Goal: Task Accomplishment & Management: Manage account settings

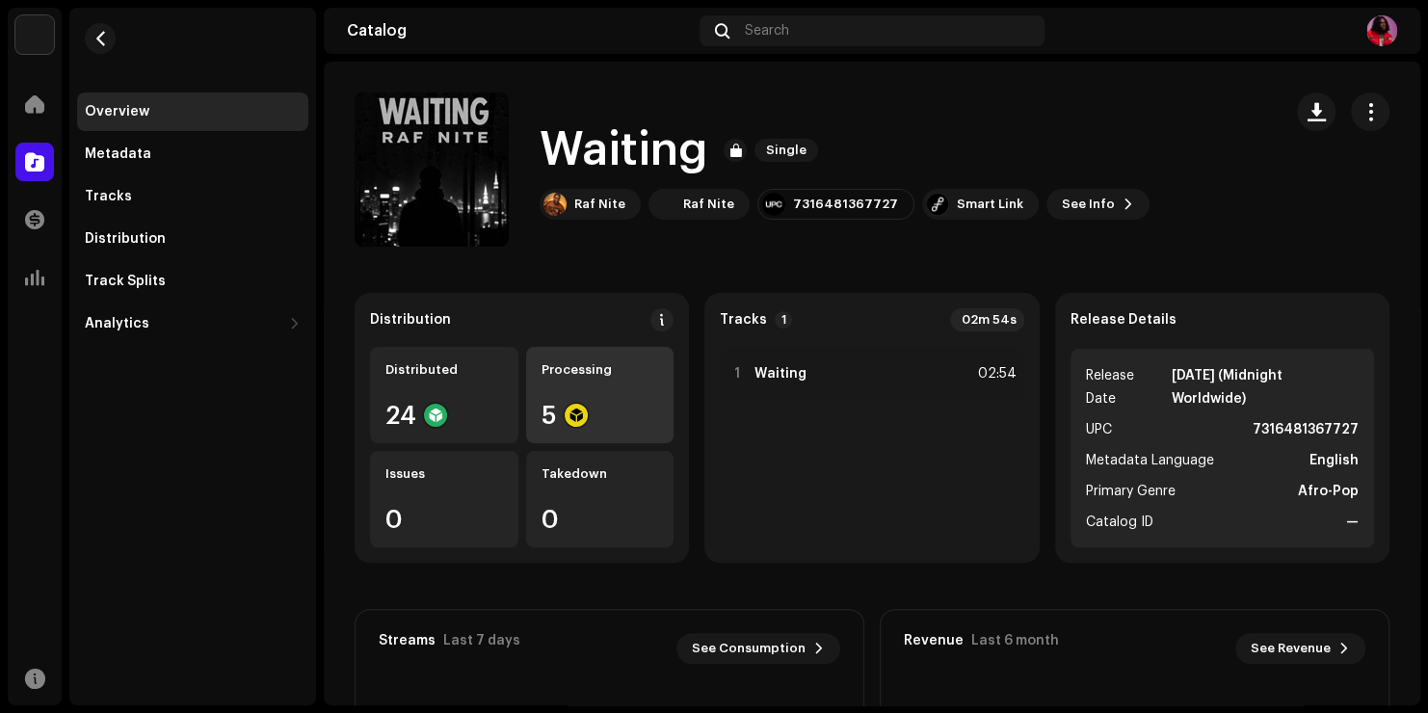
click at [564, 401] on div "Processing 5" at bounding box center [600, 395] width 148 height 96
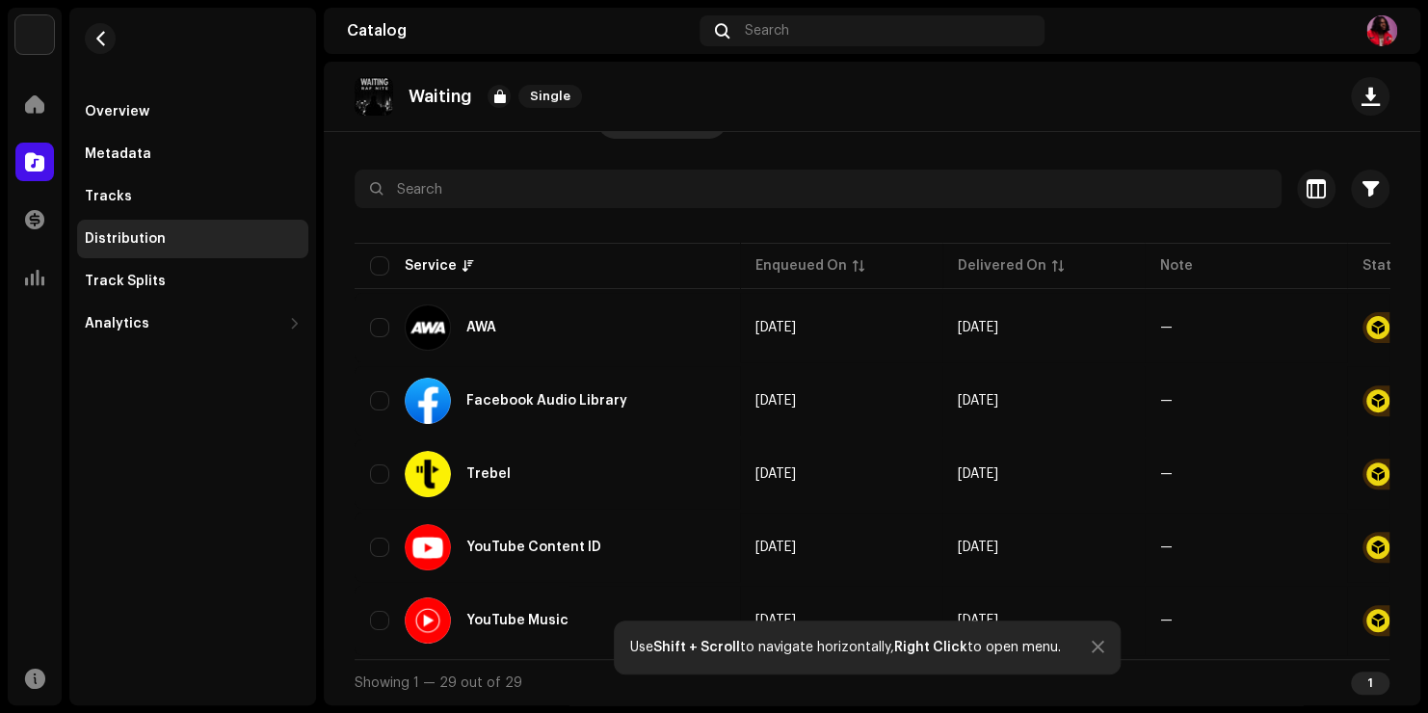
scroll to position [116, 0]
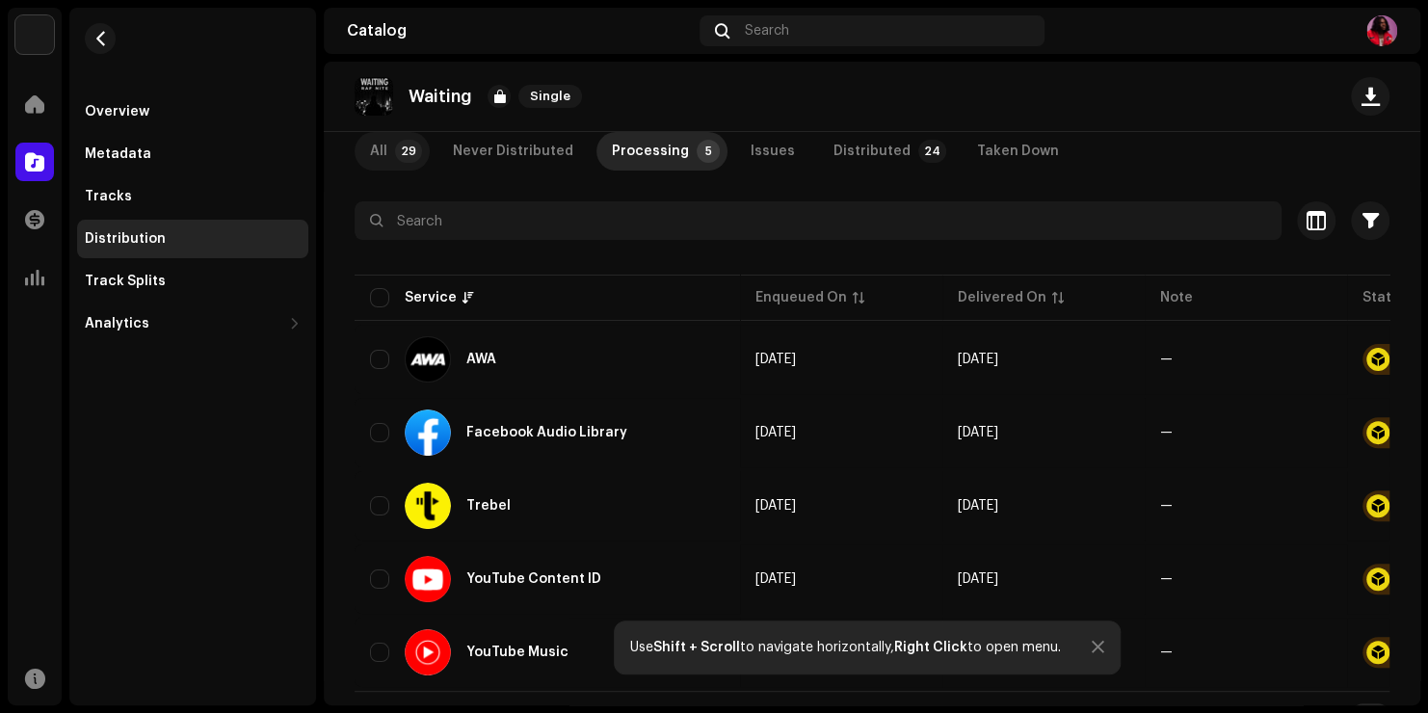
click at [394, 154] on p-tab "All 29" at bounding box center [392, 151] width 75 height 39
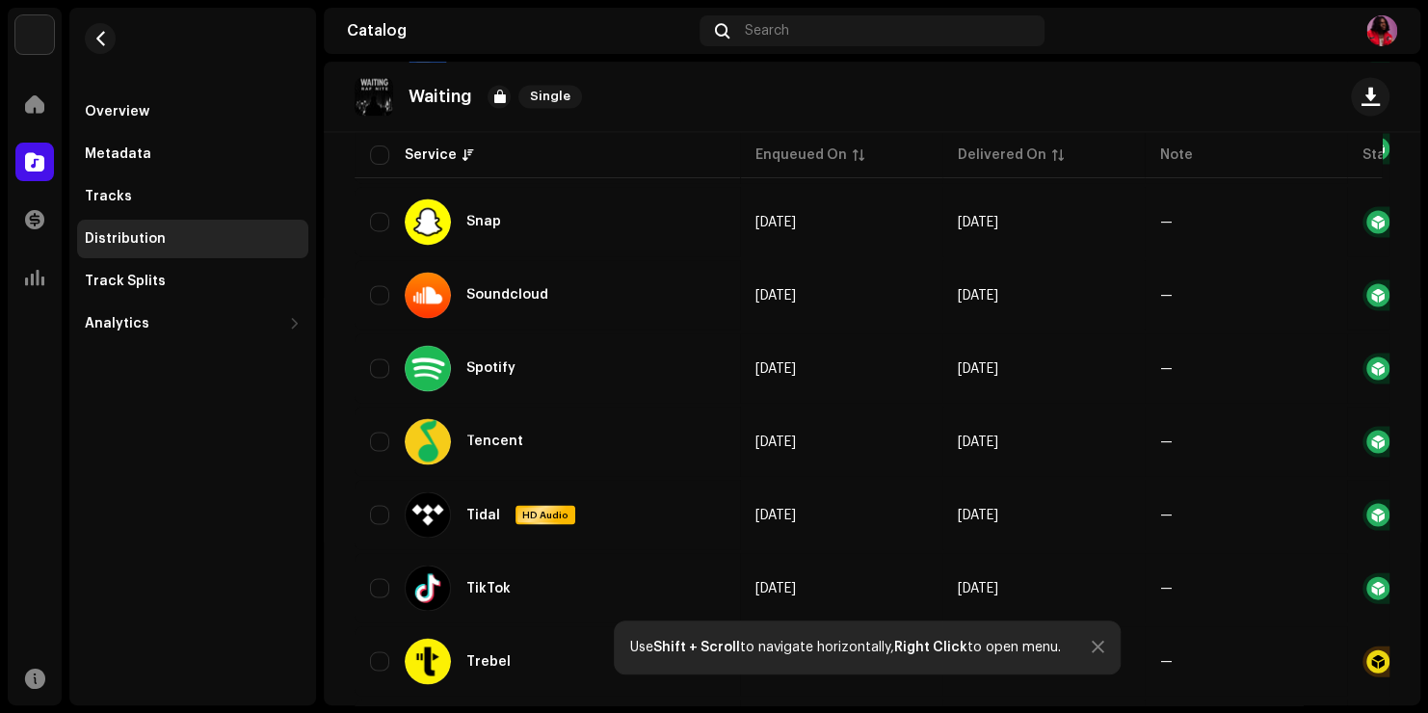
scroll to position [1917, 0]
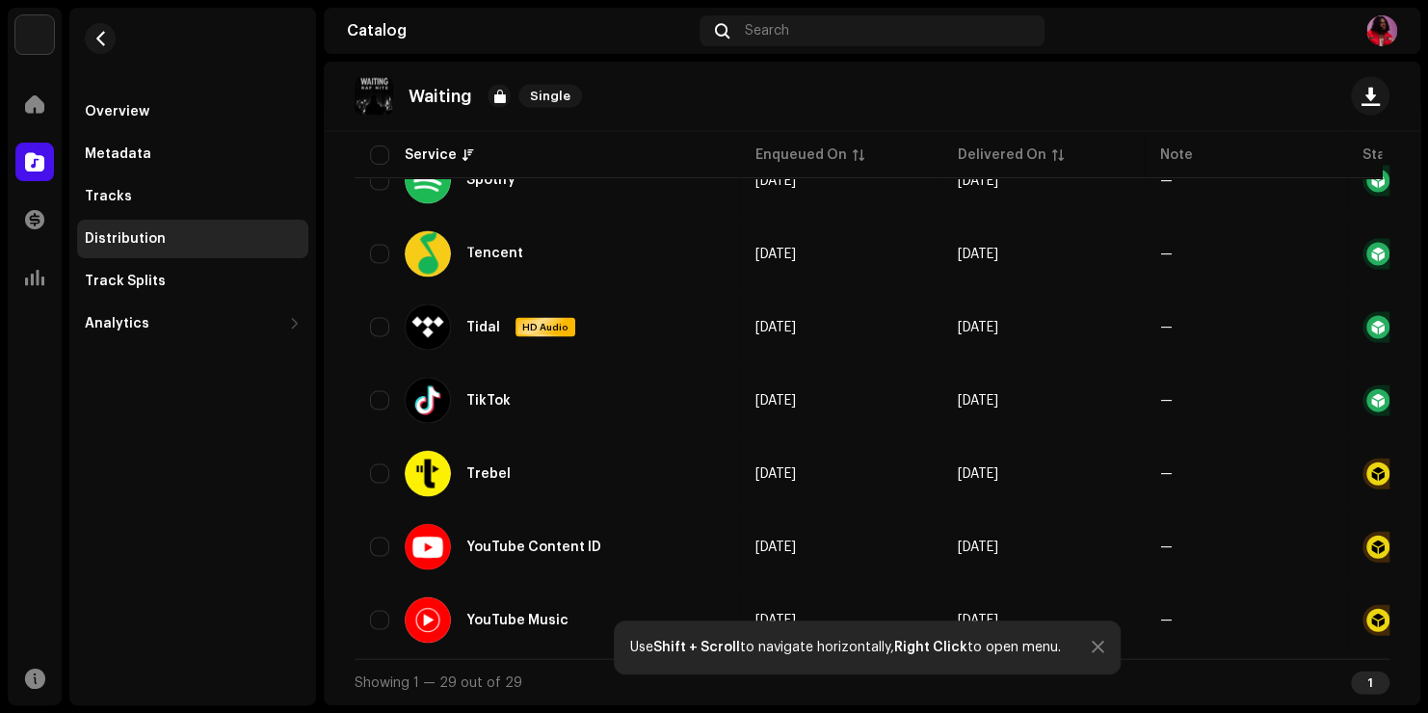
drag, startPoint x: 1205, startPoint y: 651, endPoint x: 1264, endPoint y: 661, distance: 59.7
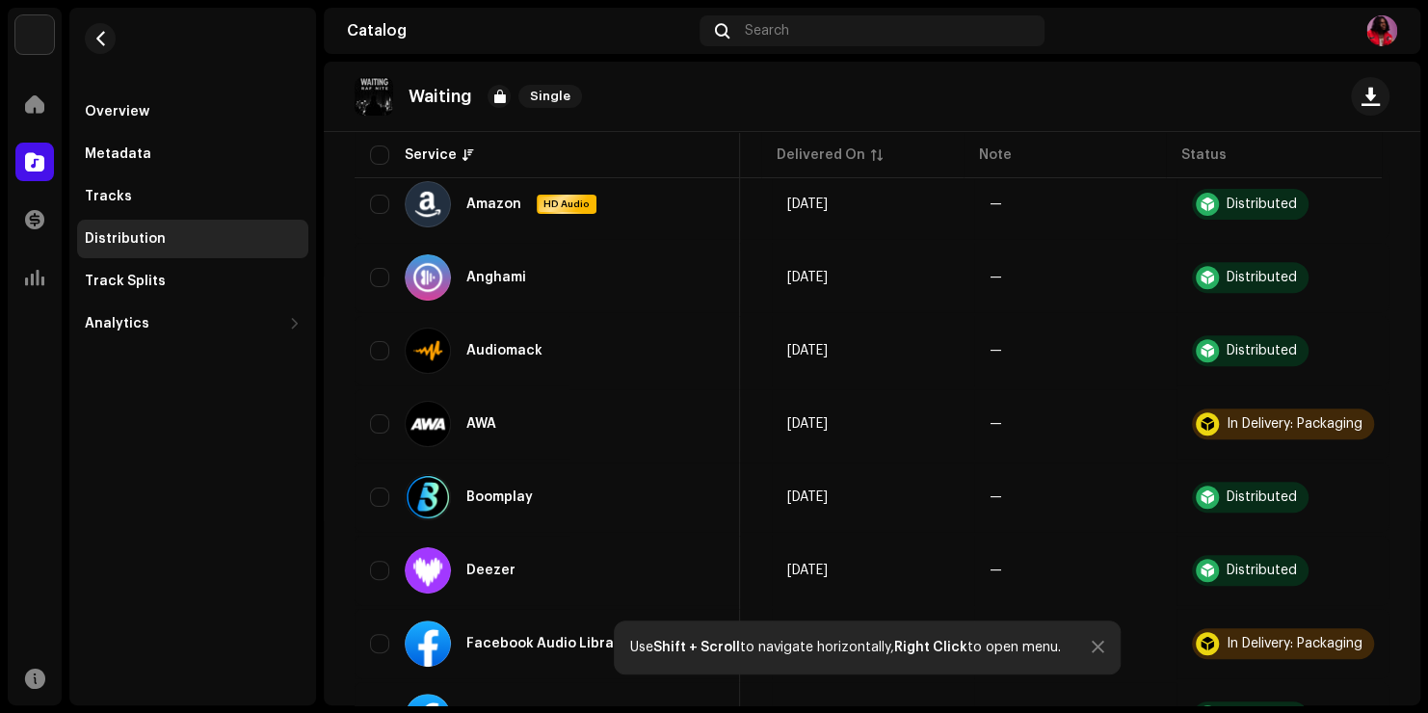
scroll to position [260, 0]
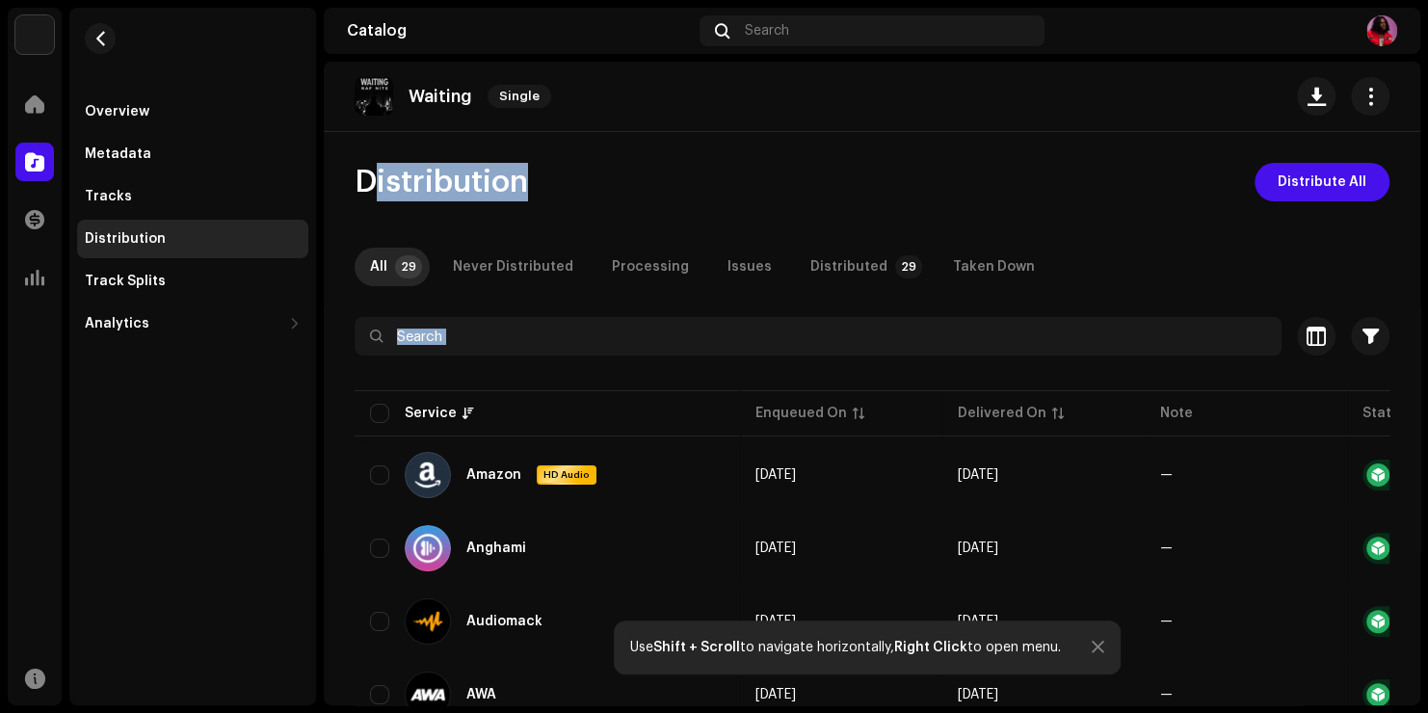
drag, startPoint x: 1406, startPoint y: 123, endPoint x: 1419, endPoint y: 358, distance: 234.6
click at [1419, 358] on div "Waiting Single Distribution Distribute All All 29 Never Distributed Processing …" at bounding box center [872, 384] width 1097 height 644
drag, startPoint x: 1419, startPoint y: 358, endPoint x: 1381, endPoint y: 125, distance: 235.3
click at [1381, 125] on div "Waiting Single" at bounding box center [872, 97] width 1097 height 70
click at [95, 39] on span "button" at bounding box center [100, 38] width 14 height 15
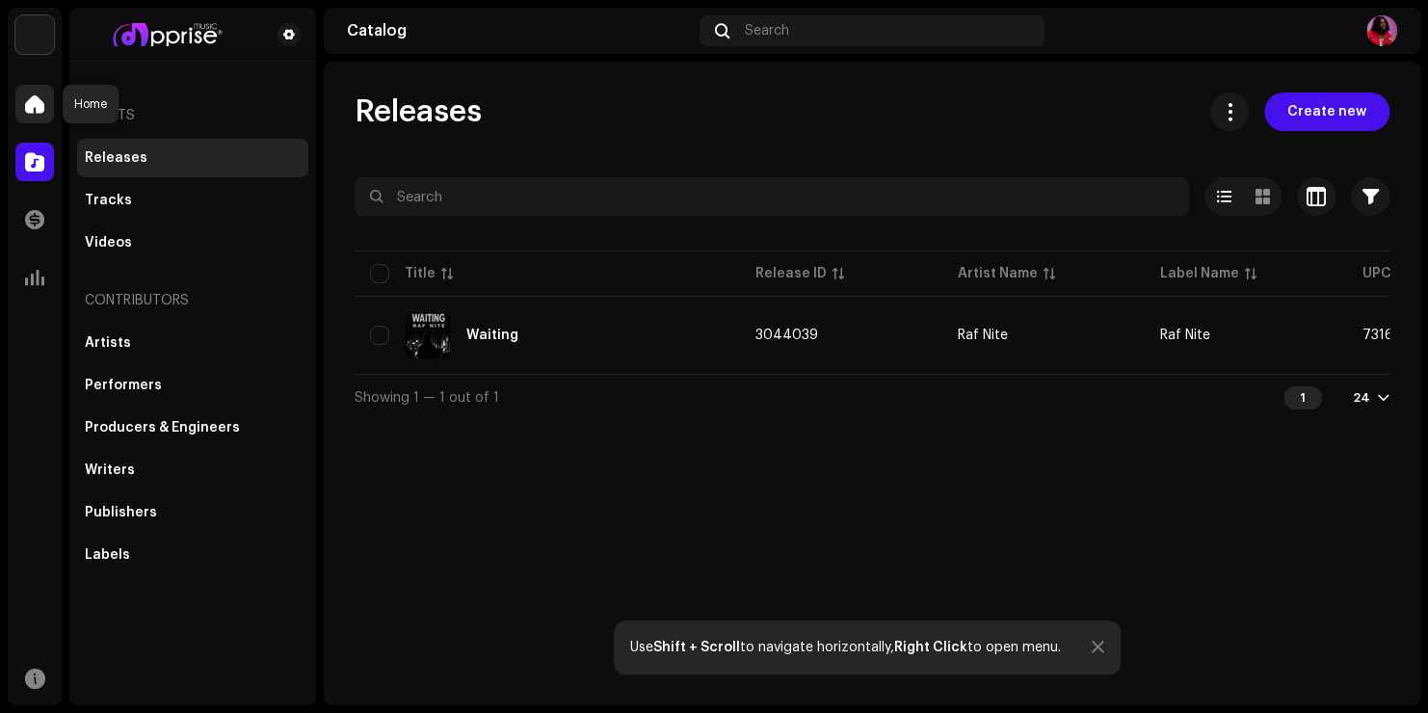
click at [47, 108] on div at bounding box center [34, 104] width 39 height 39
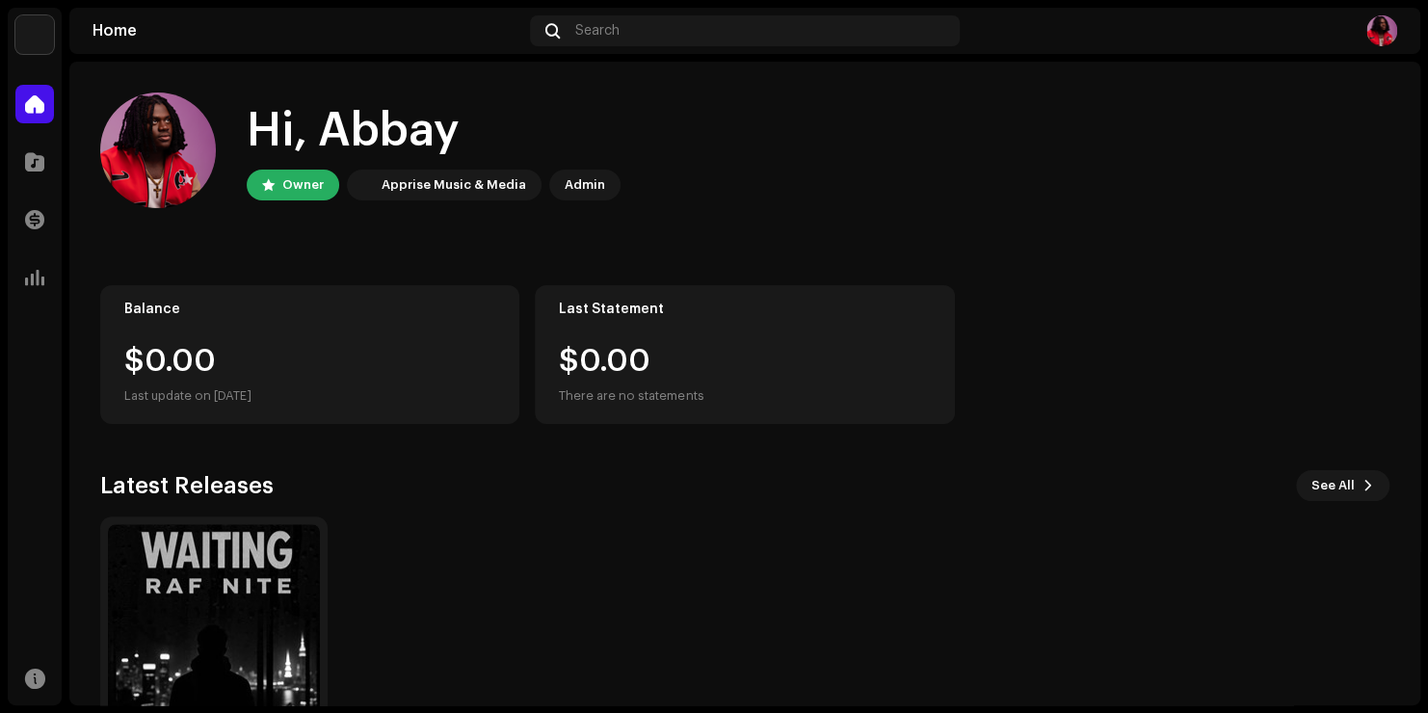
click at [557, 549] on div "Waiting Single" at bounding box center [738, 656] width 1290 height 278
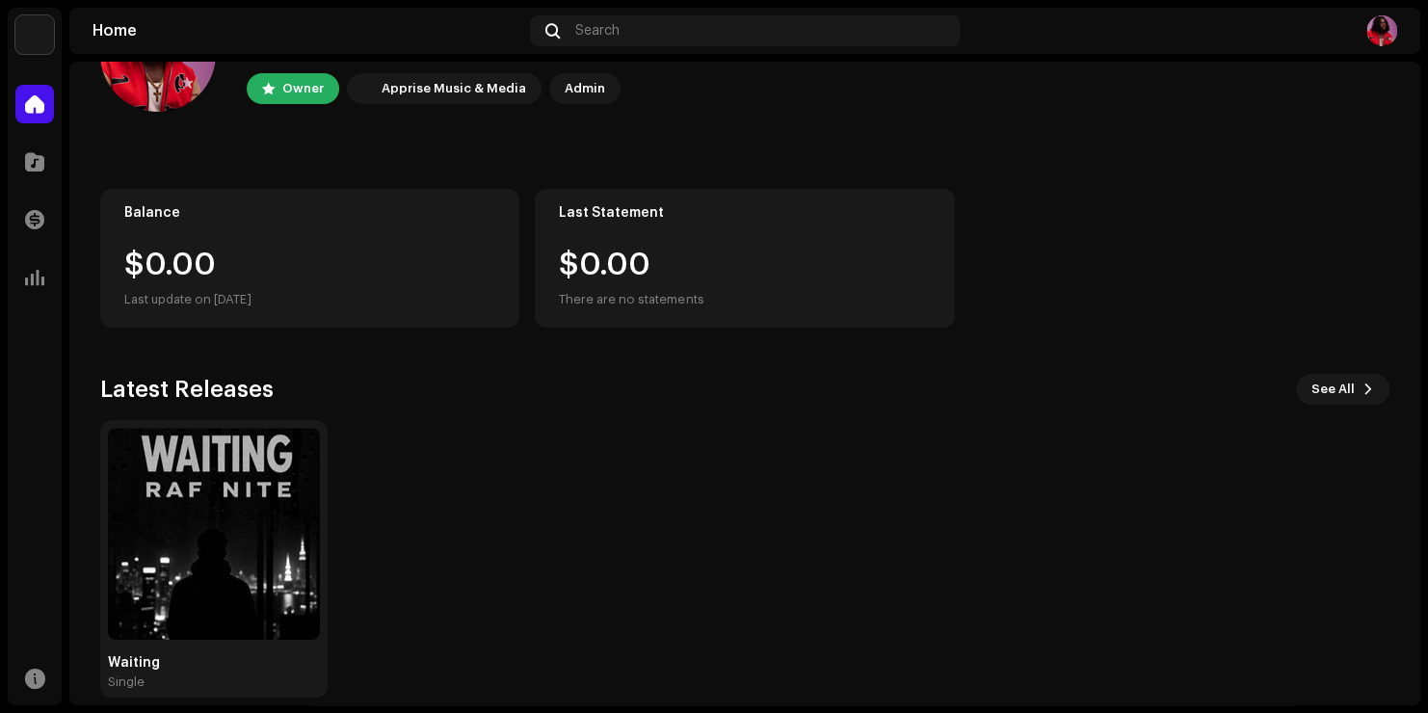
scroll to position [120, 0]
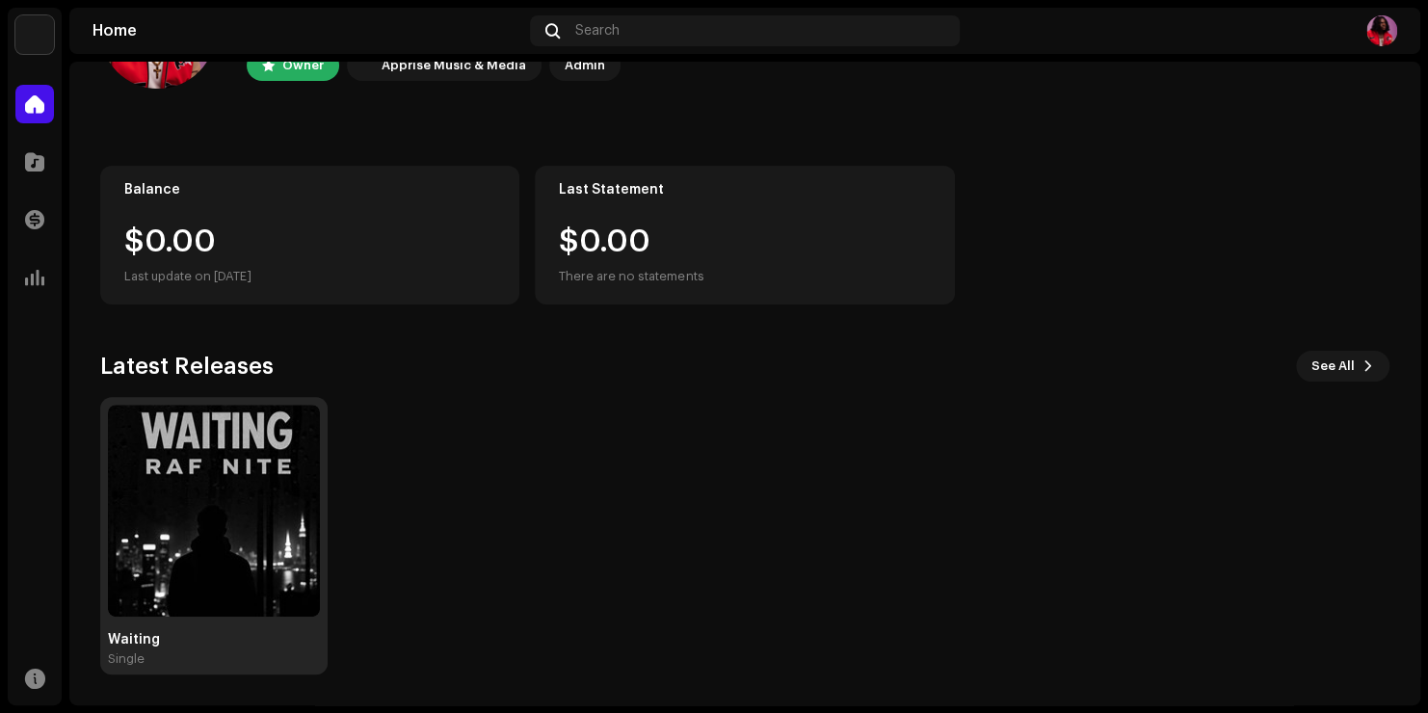
click at [265, 574] on img at bounding box center [214, 511] width 212 height 212
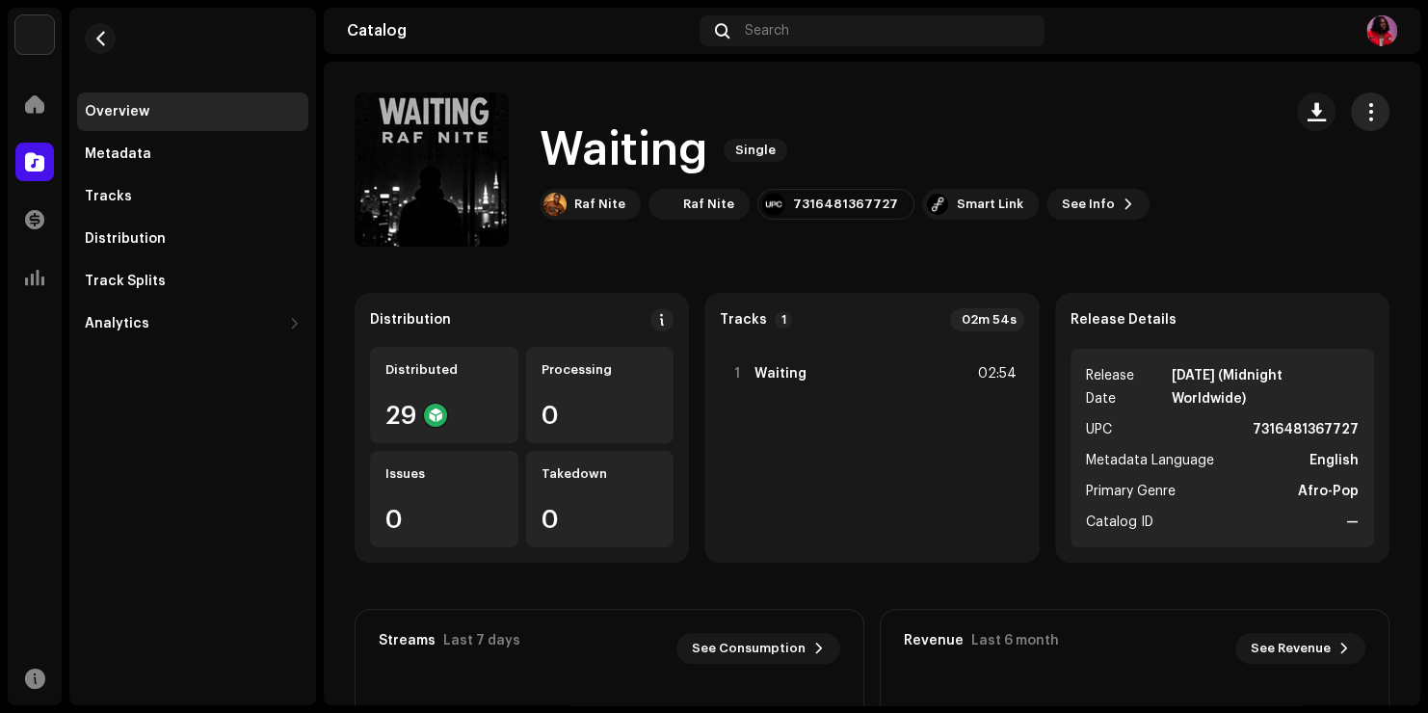
click at [1362, 118] on span "button" at bounding box center [1371, 111] width 18 height 15
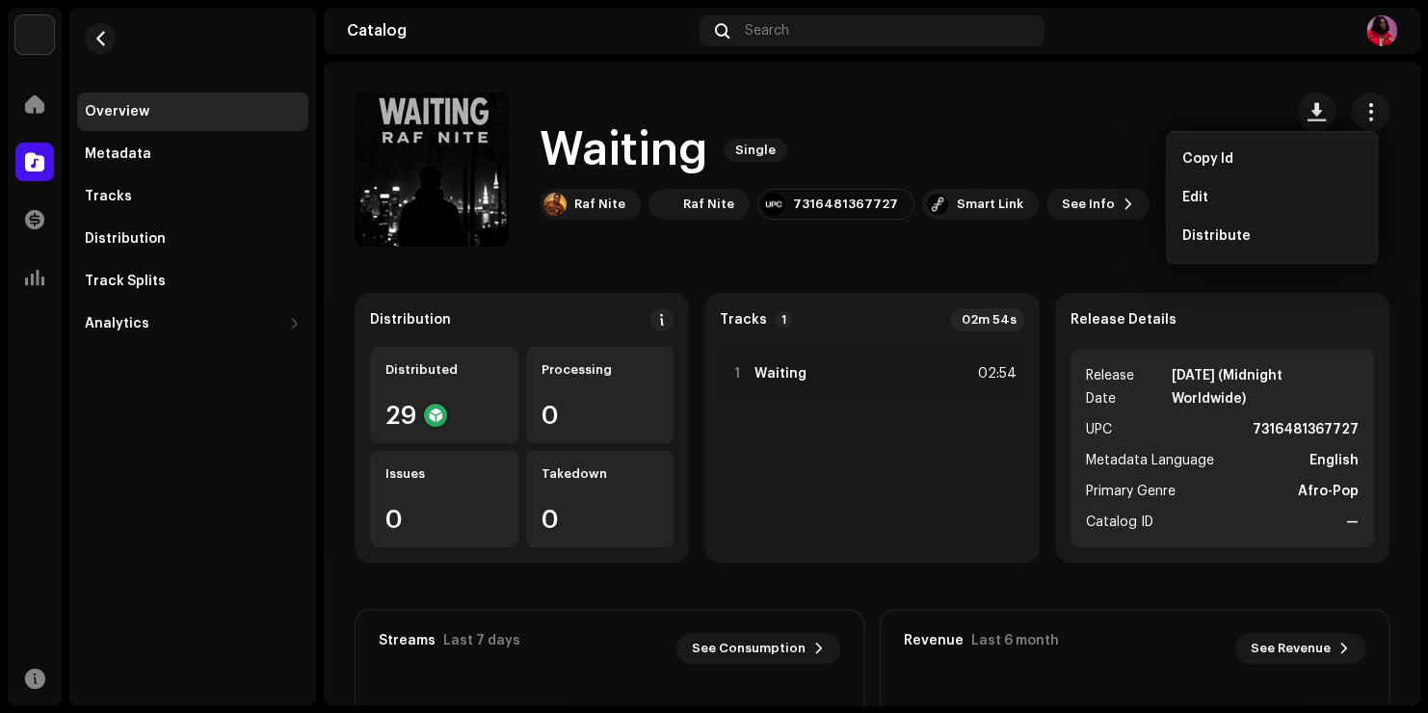
click at [1105, 114] on div "Waiting Single Raf Nite Raf Nite 7316481367727 Smart Link See Info" at bounding box center [811, 170] width 912 height 154
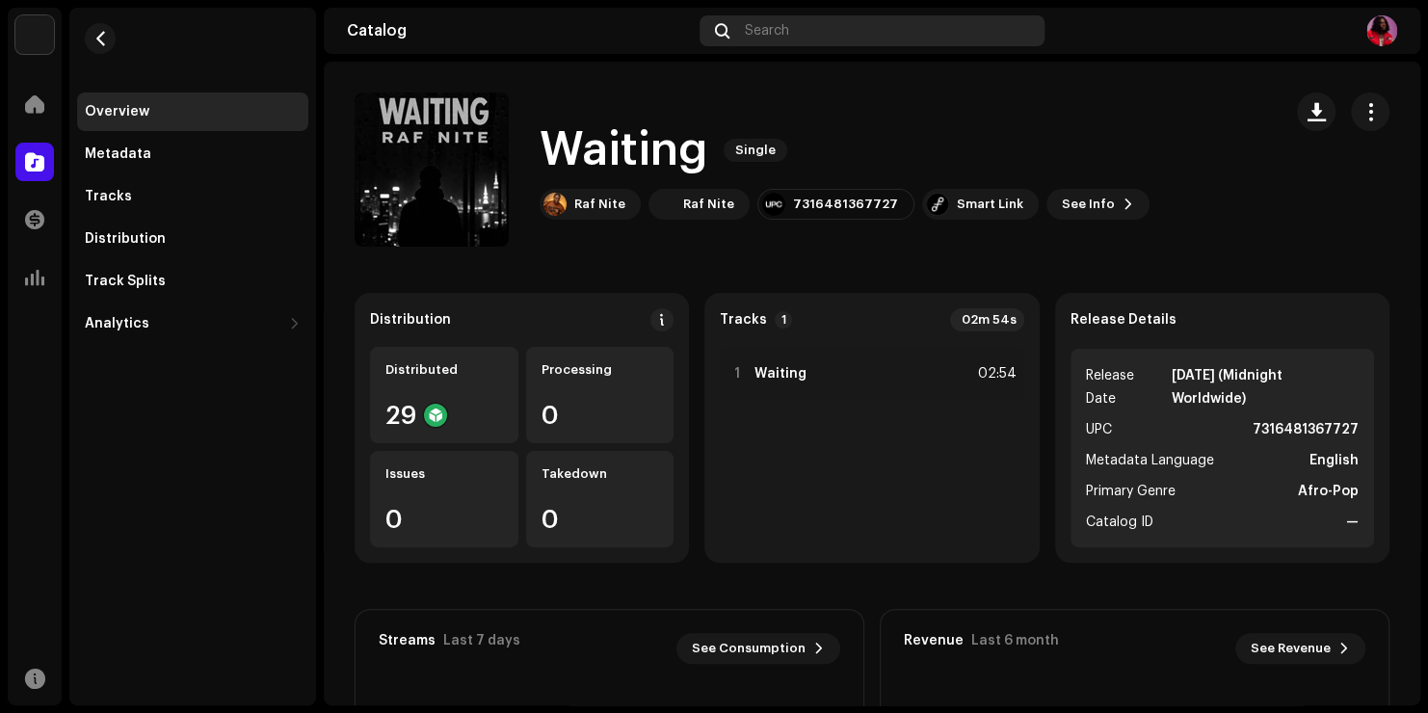
click at [823, 27] on div "Search" at bounding box center [872, 30] width 345 height 31
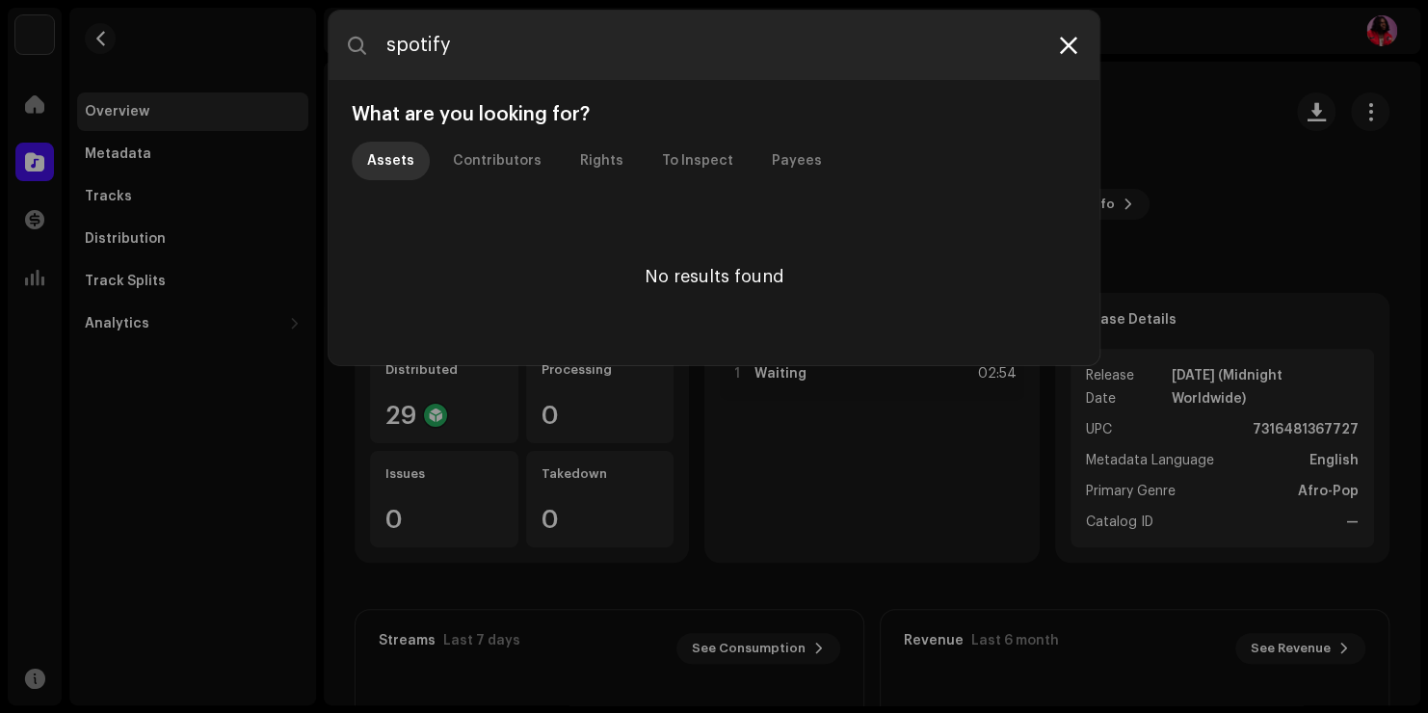
type input "spotify"
click at [1077, 46] on icon at bounding box center [1068, 45] width 17 height 15
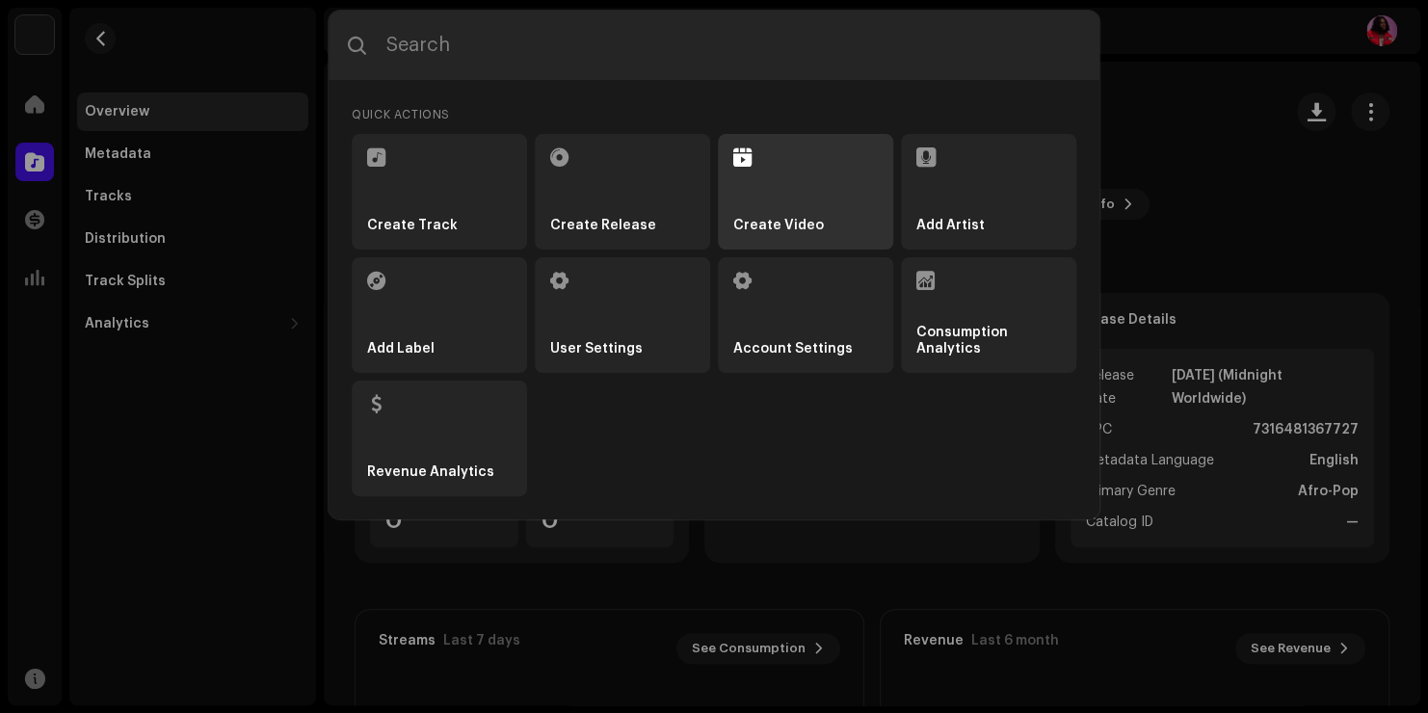
click at [811, 219] on strong "Create Video" at bounding box center [779, 226] width 91 height 16
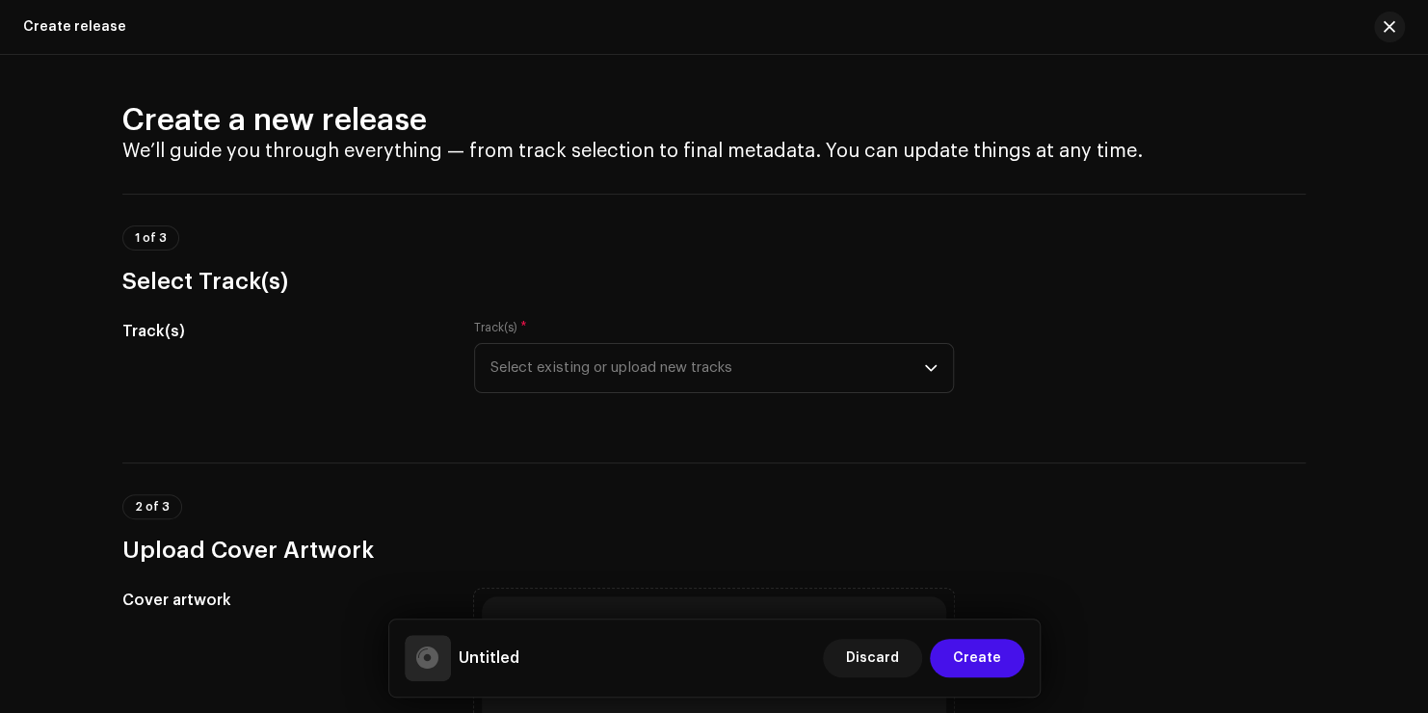
drag, startPoint x: 1418, startPoint y: 164, endPoint x: 1410, endPoint y: 254, distance: 90.9
click at [1410, 254] on div "Create a new release We’ll guide you through everything — from track selection …" at bounding box center [714, 384] width 1428 height 658
drag, startPoint x: 1410, startPoint y: 254, endPoint x: 1304, endPoint y: 265, distance: 106.6
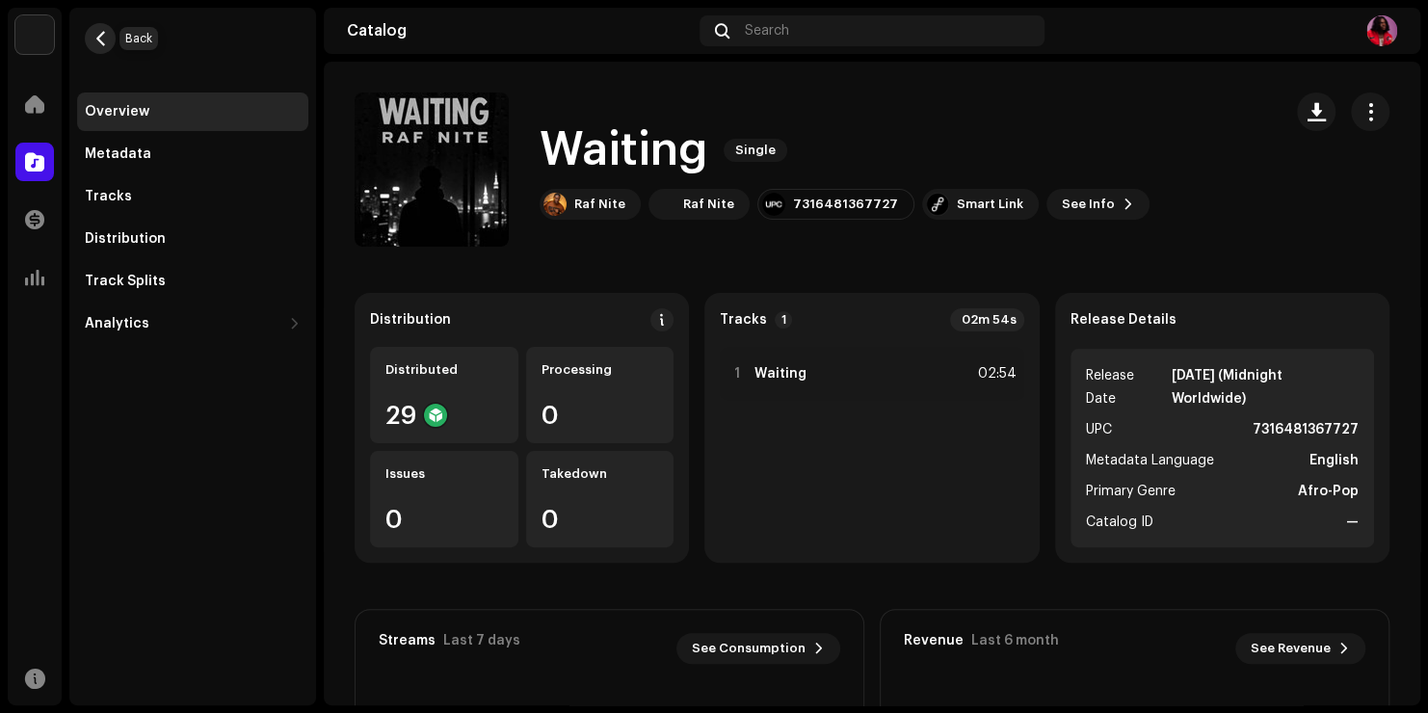
click at [102, 40] on span "button" at bounding box center [100, 38] width 14 height 15
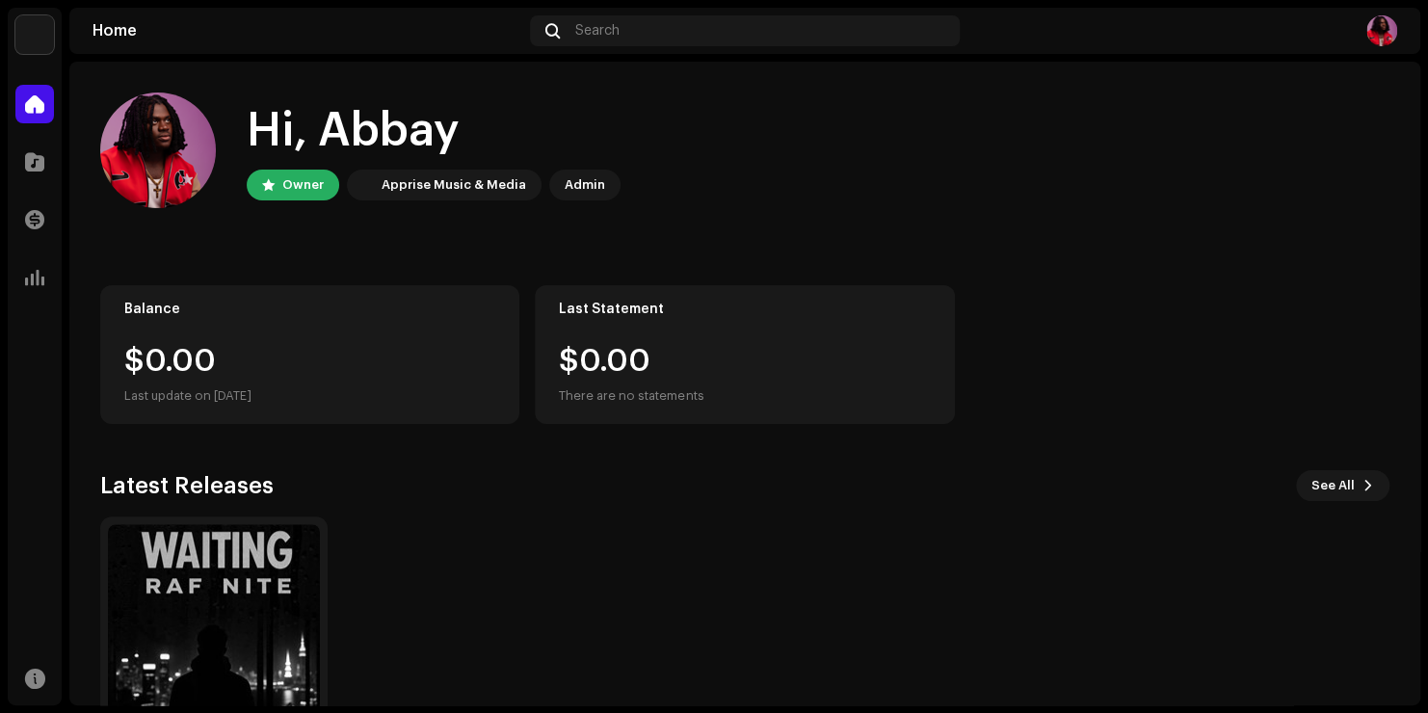
click at [654, 665] on div "Waiting Single" at bounding box center [738, 656] width 1290 height 278
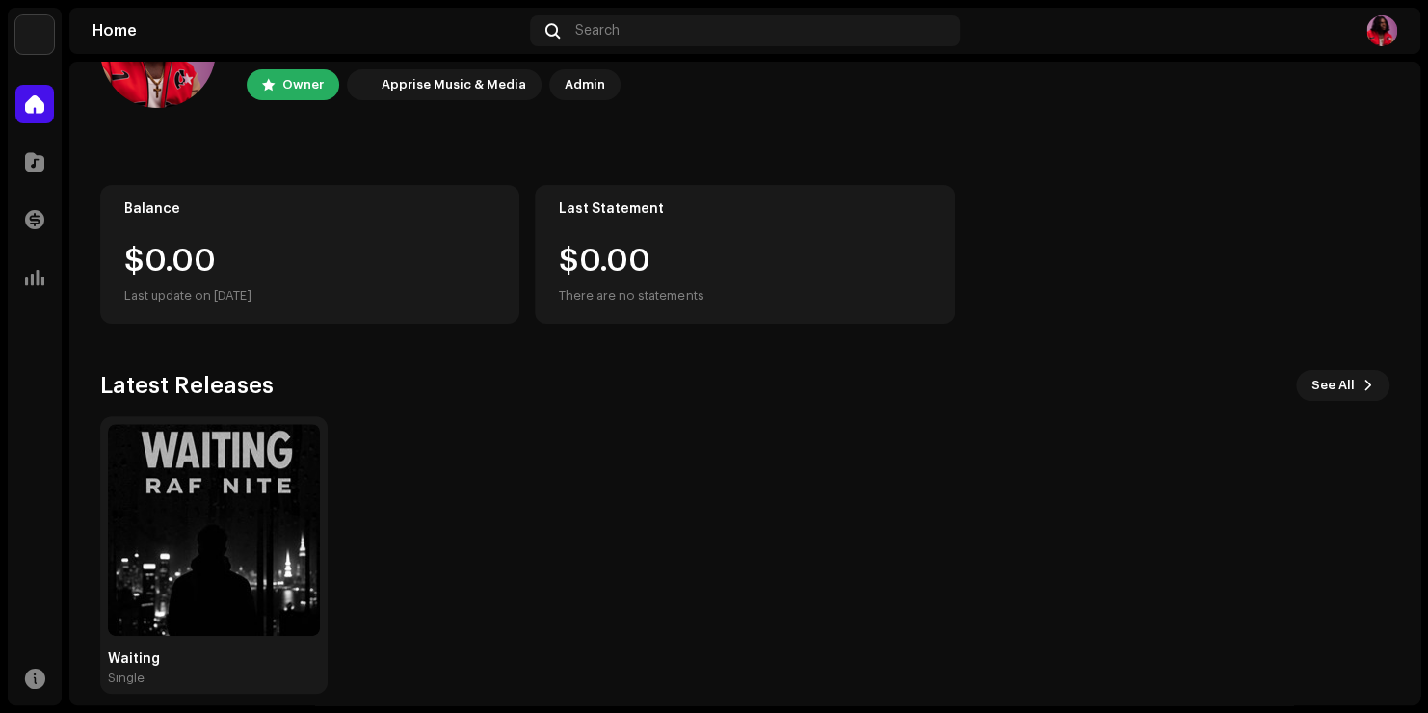
scroll to position [120, 0]
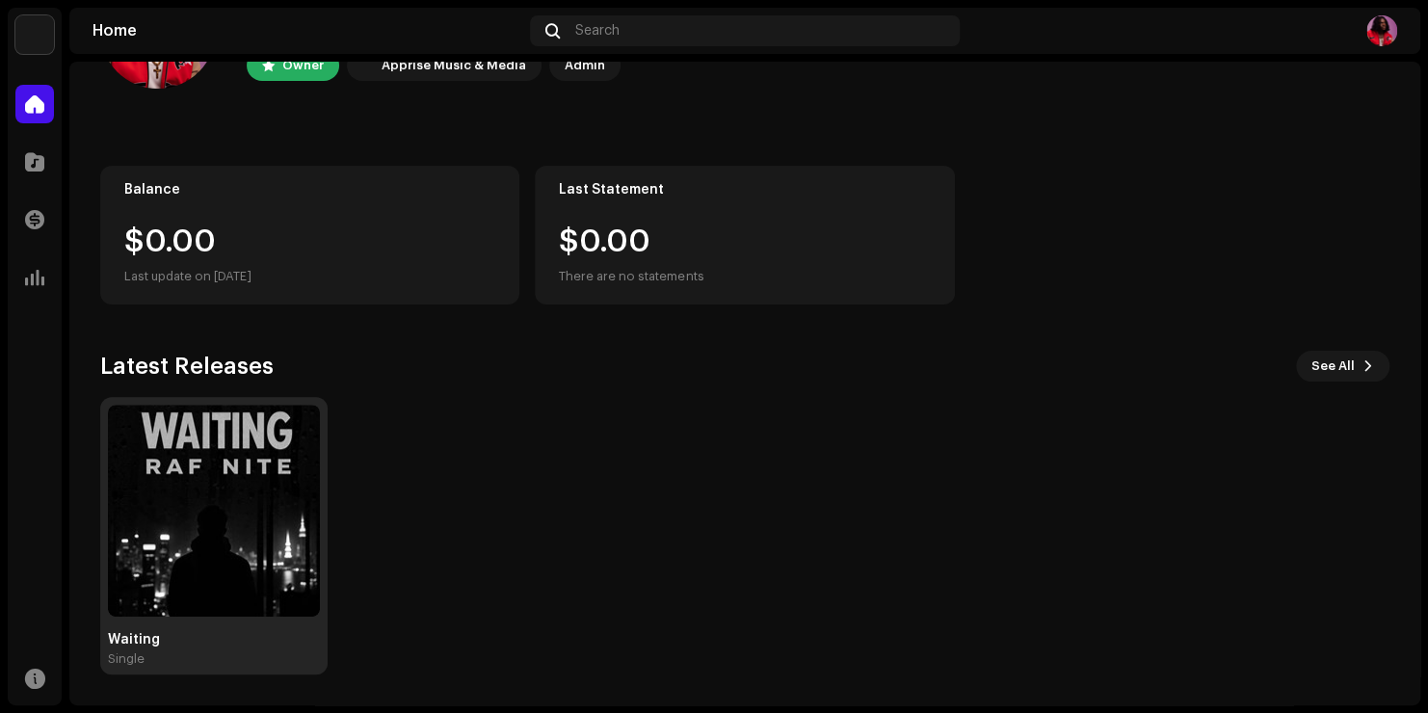
click at [259, 490] on img at bounding box center [214, 511] width 212 height 212
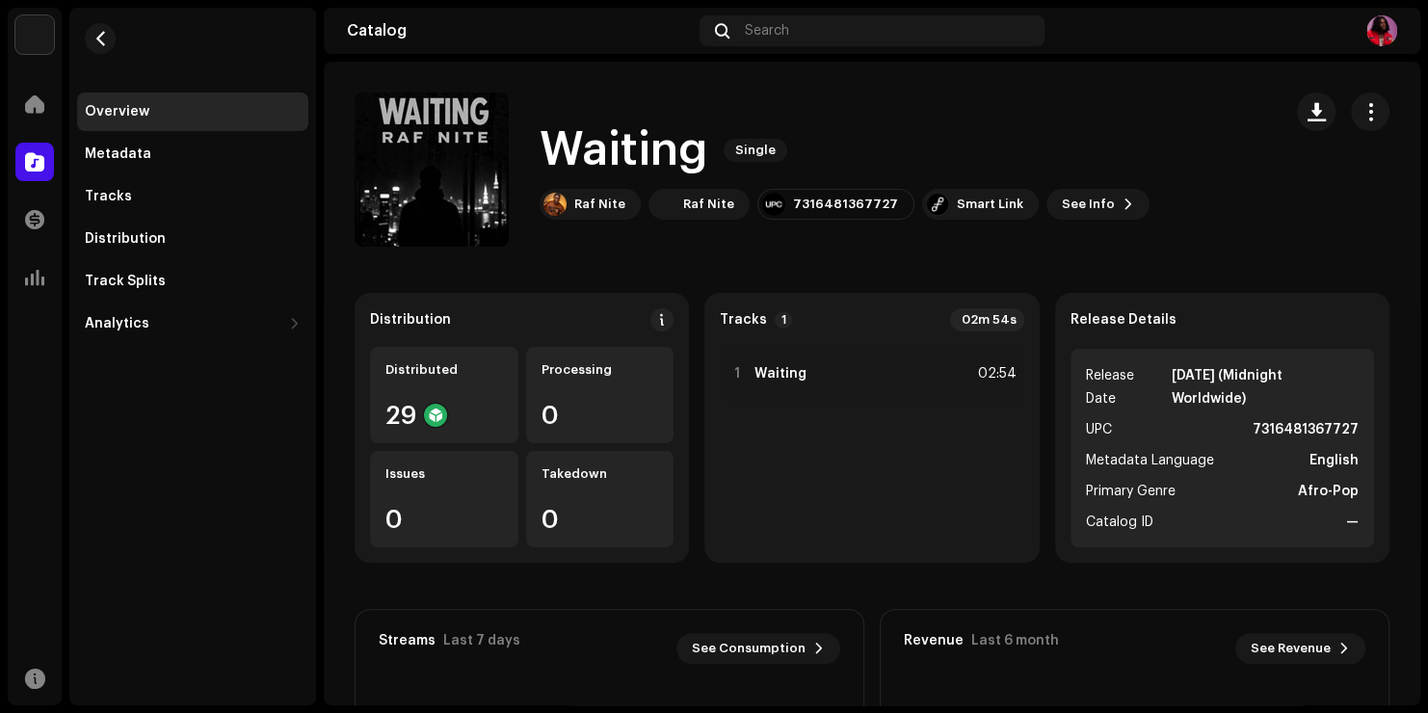
click at [455, 443] on div "Distributed 29 Processing 0 Issues 0 Takedown 0" at bounding box center [522, 447] width 304 height 200
click at [475, 430] on div "Distributed 29" at bounding box center [444, 395] width 148 height 96
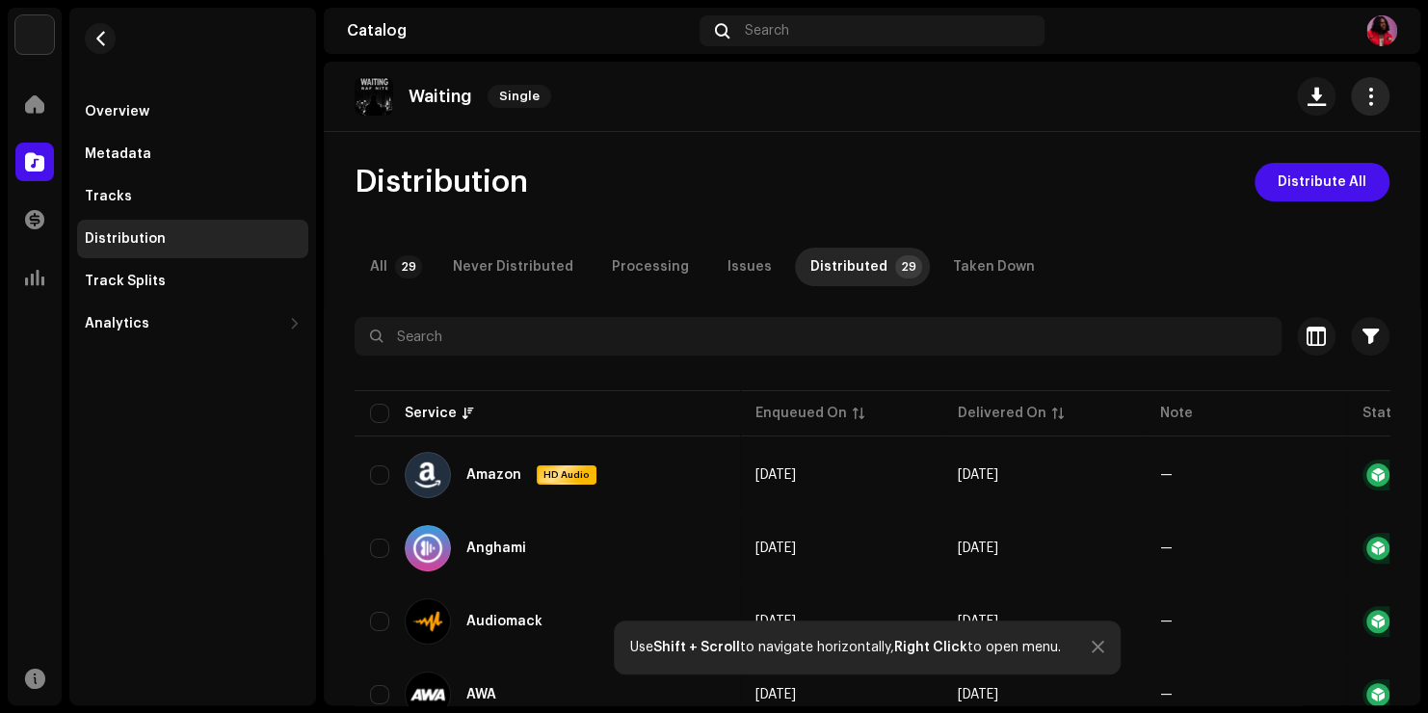
click at [1362, 101] on span "button" at bounding box center [1371, 96] width 18 height 15
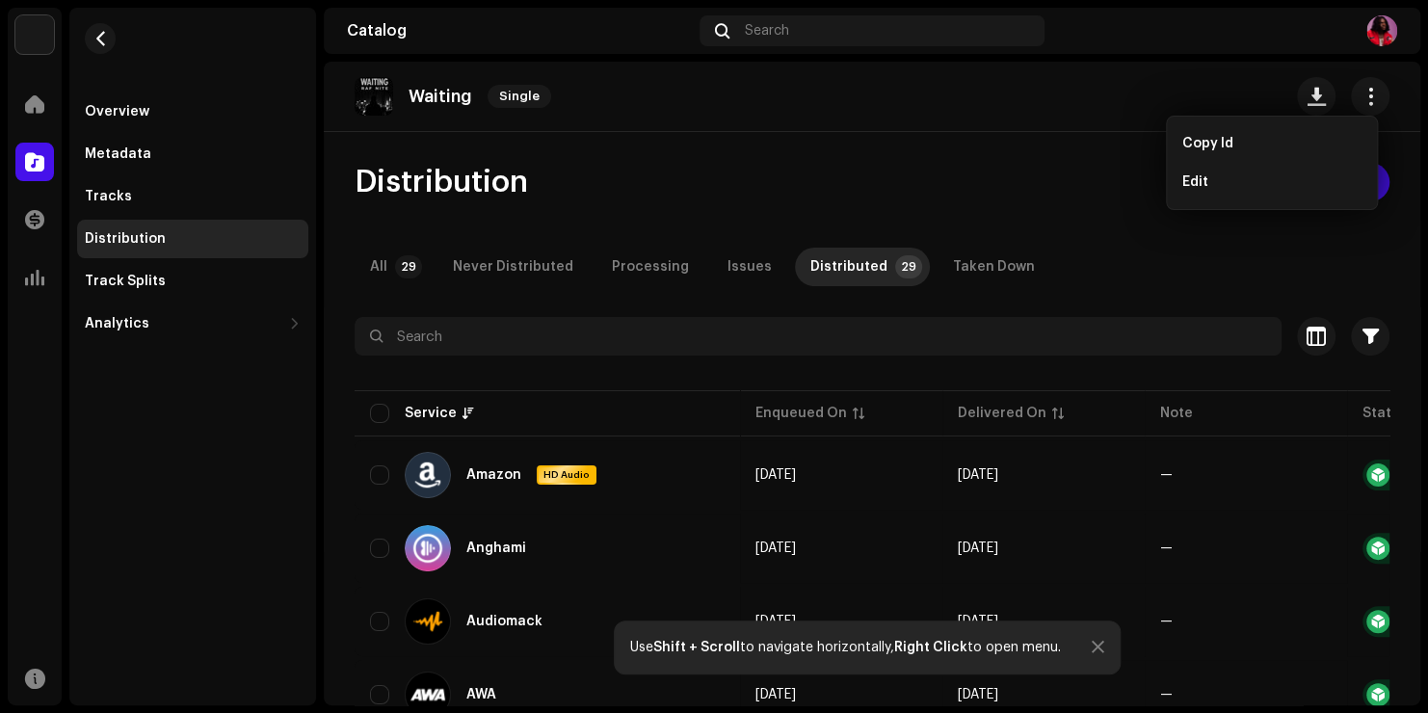
click at [925, 130] on div "Waiting Single" at bounding box center [872, 97] width 1097 height 70
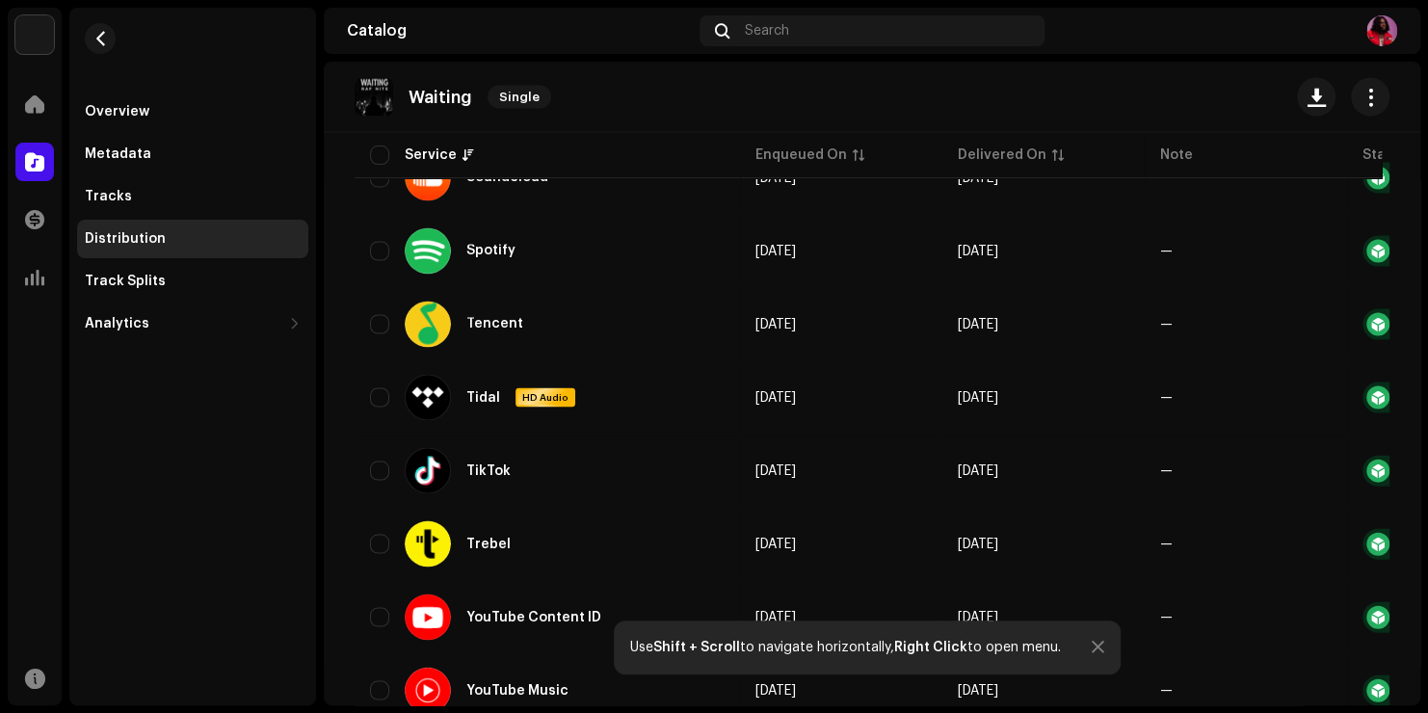
scroll to position [1917, 0]
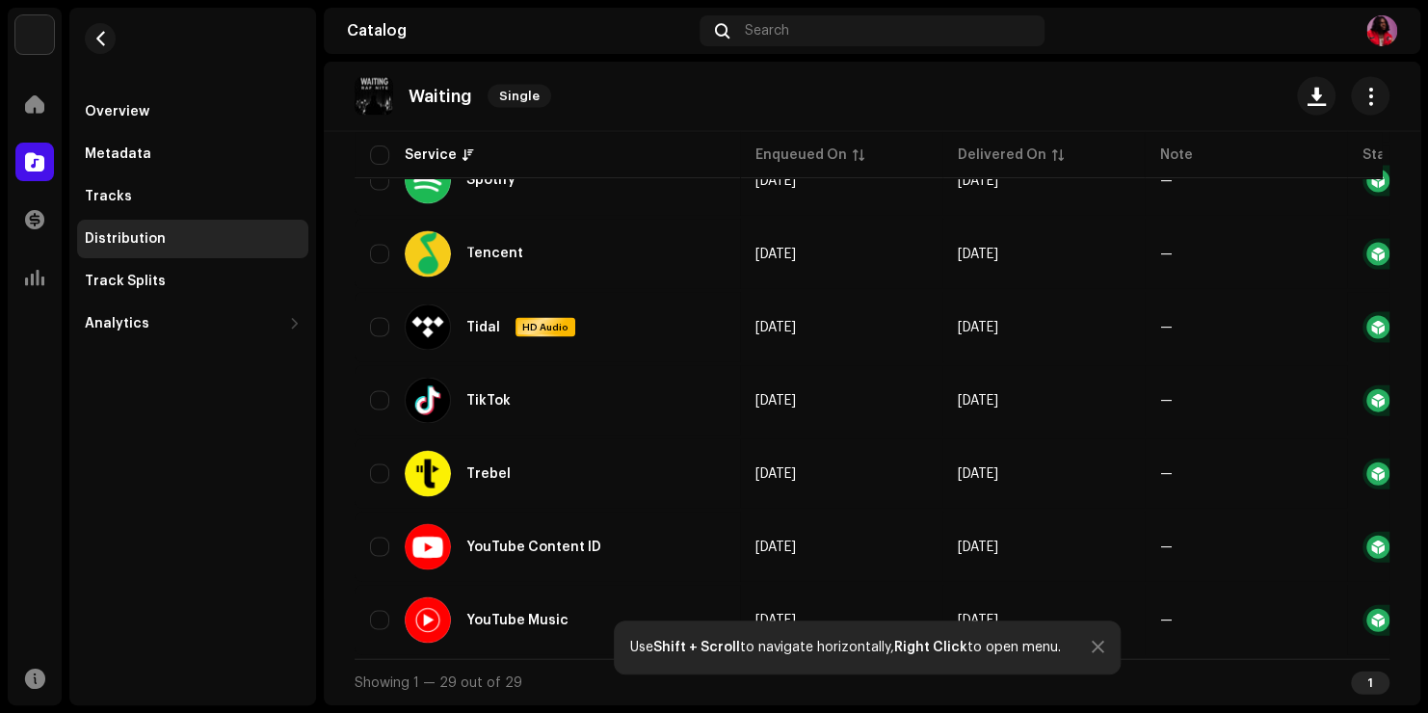
click at [443, 101] on p "Waiting" at bounding box center [441, 97] width 64 height 20
click at [1351, 102] on button "button" at bounding box center [1370, 96] width 39 height 39
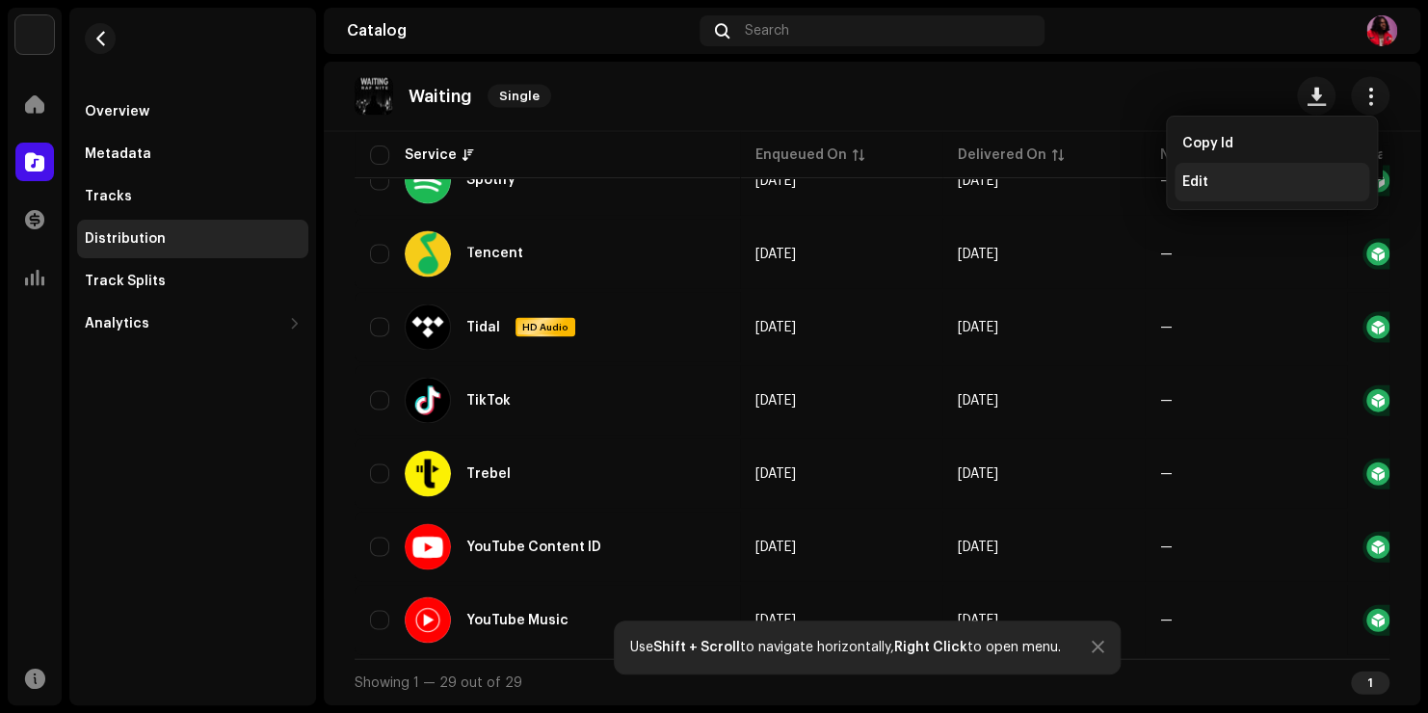
click at [1218, 177] on div "Edit" at bounding box center [1272, 181] width 179 height 15
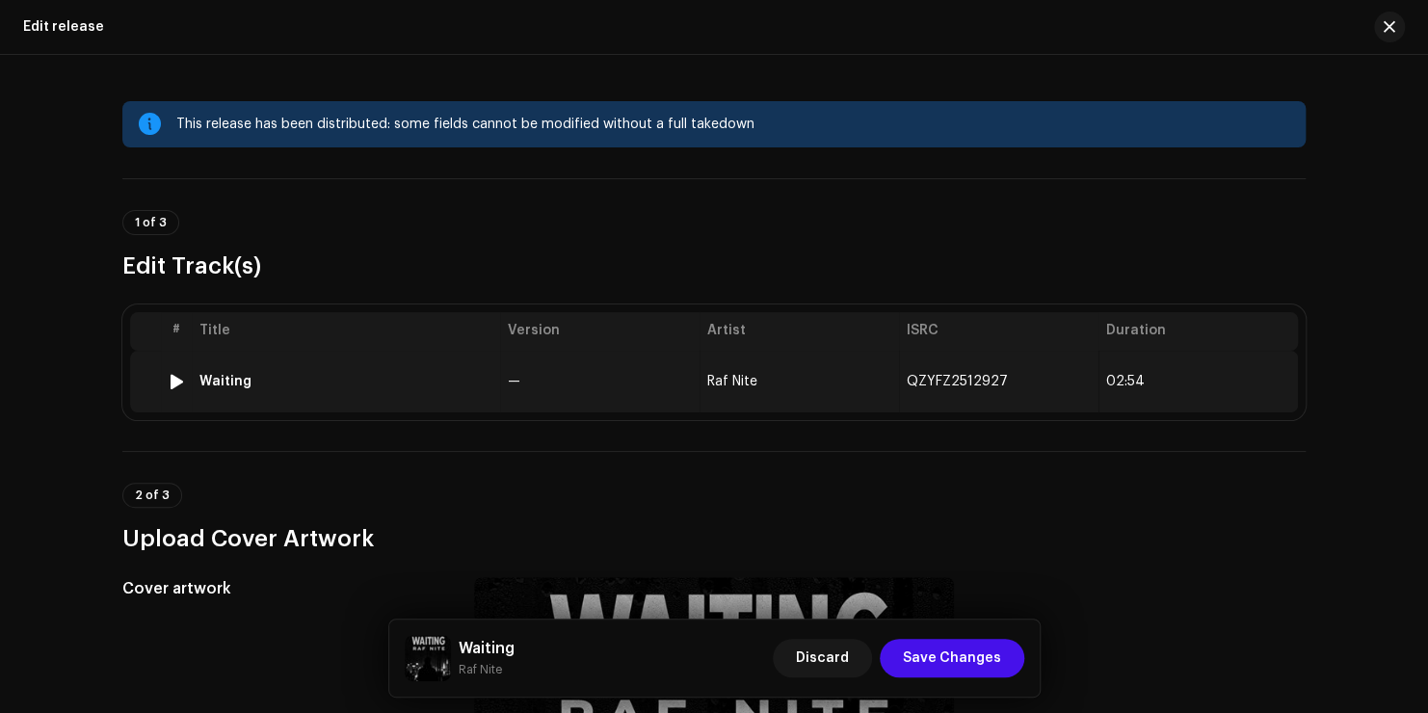
click at [336, 380] on div "Waiting" at bounding box center [346, 381] width 293 height 15
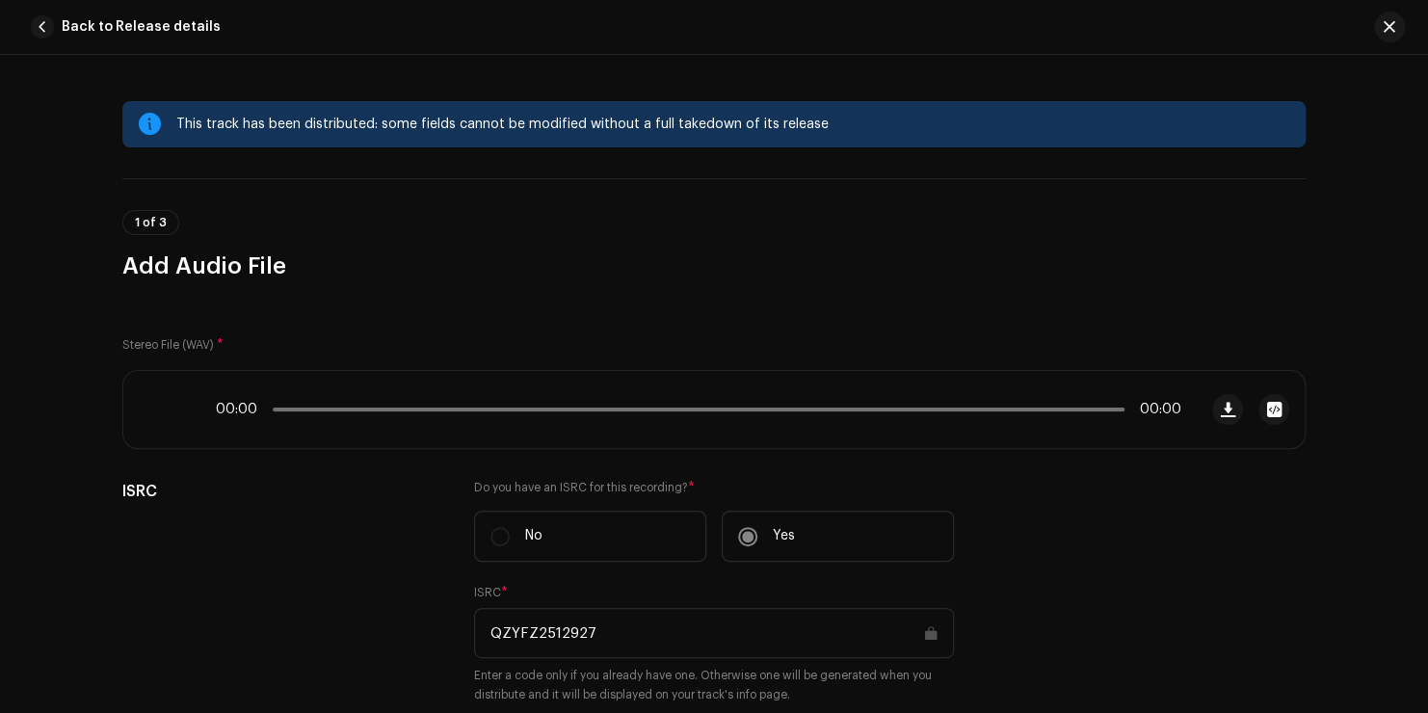
scroll to position [921, 0]
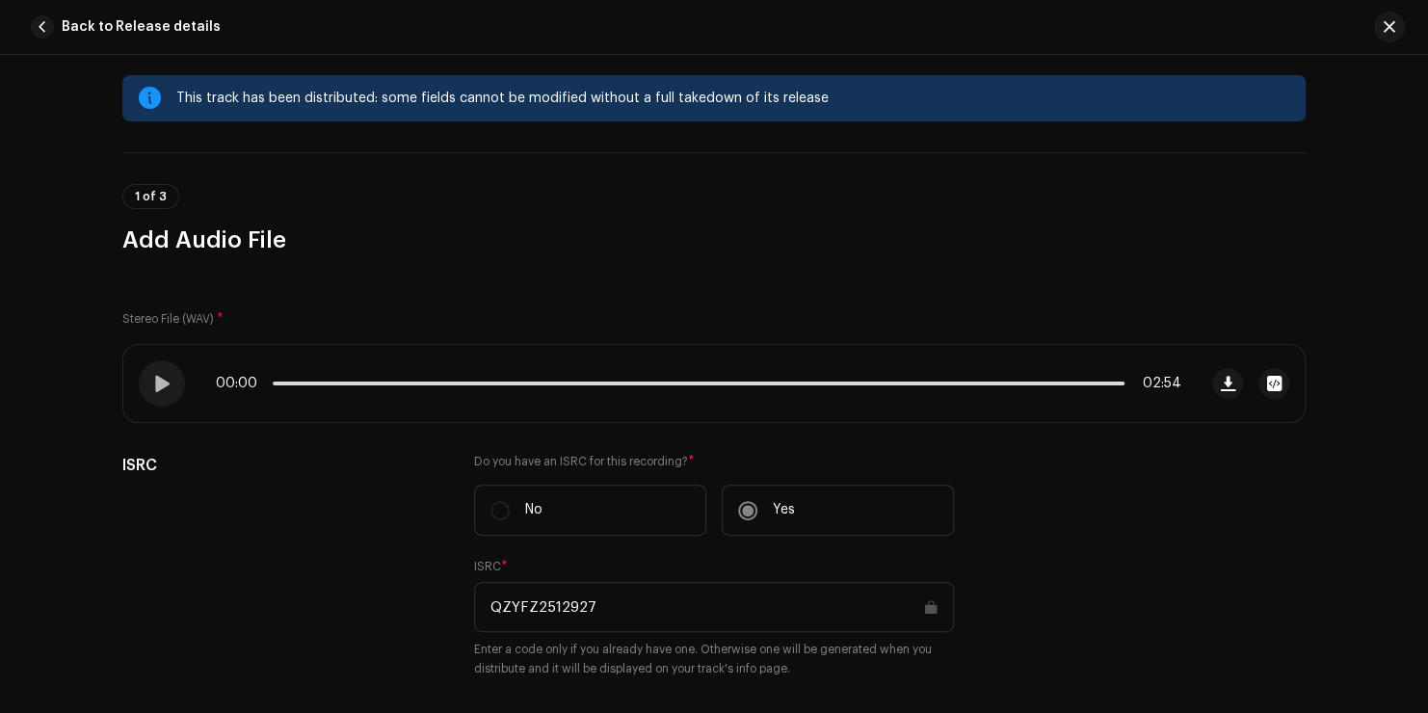
scroll to position [0, 0]
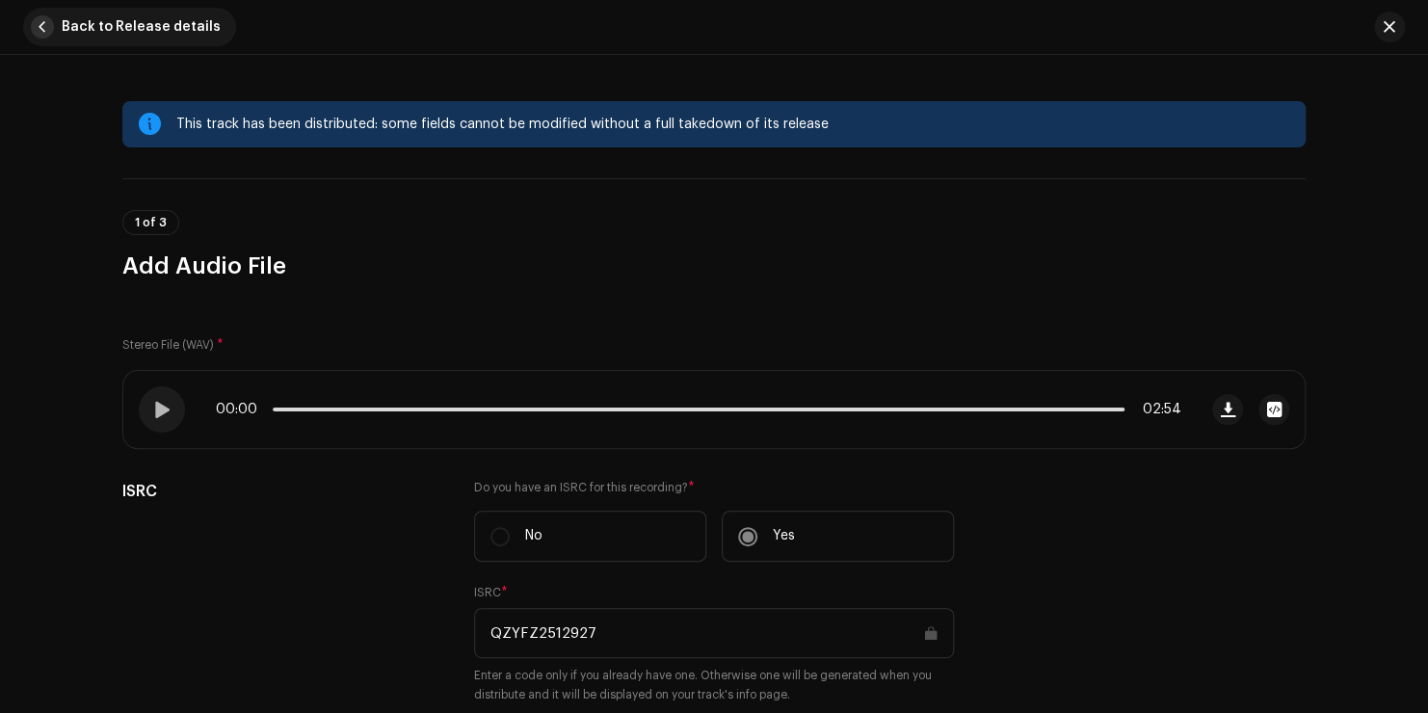
click at [40, 32] on span "button" at bounding box center [42, 26] width 23 height 23
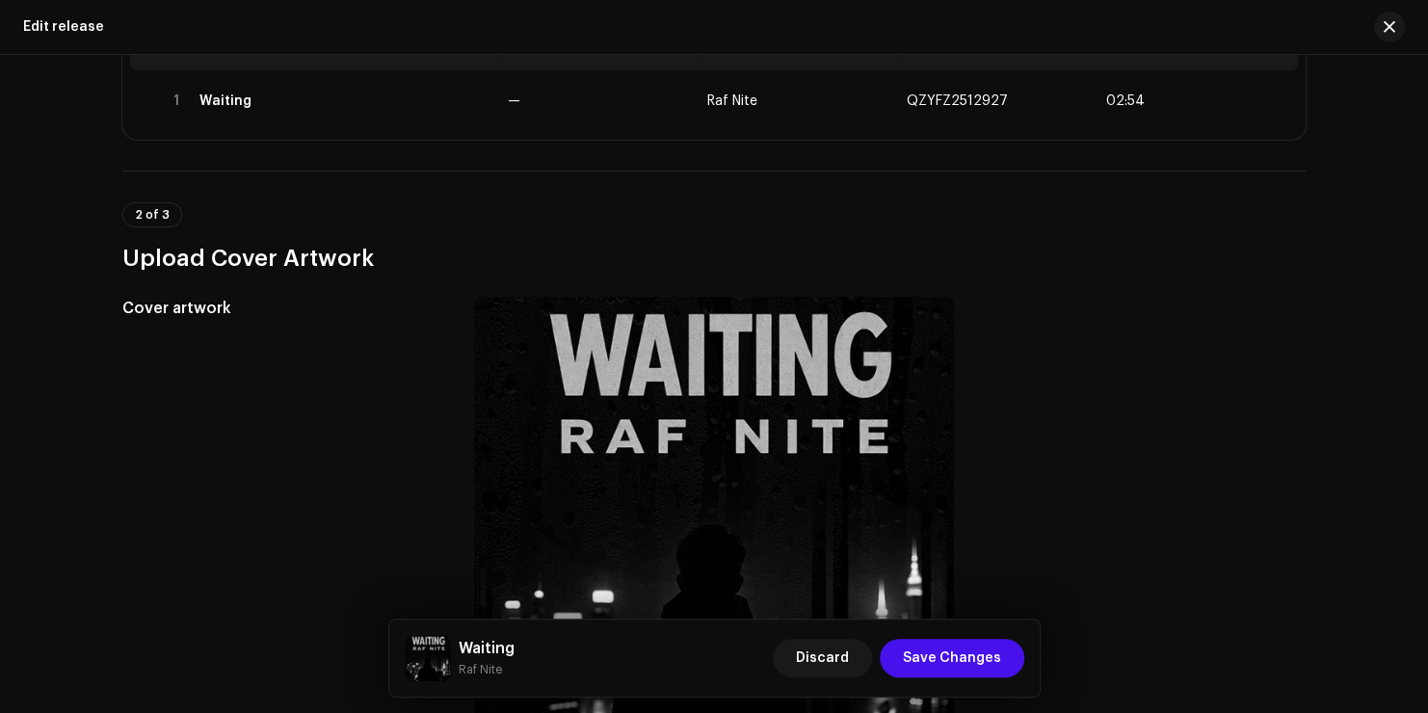
scroll to position [463, 0]
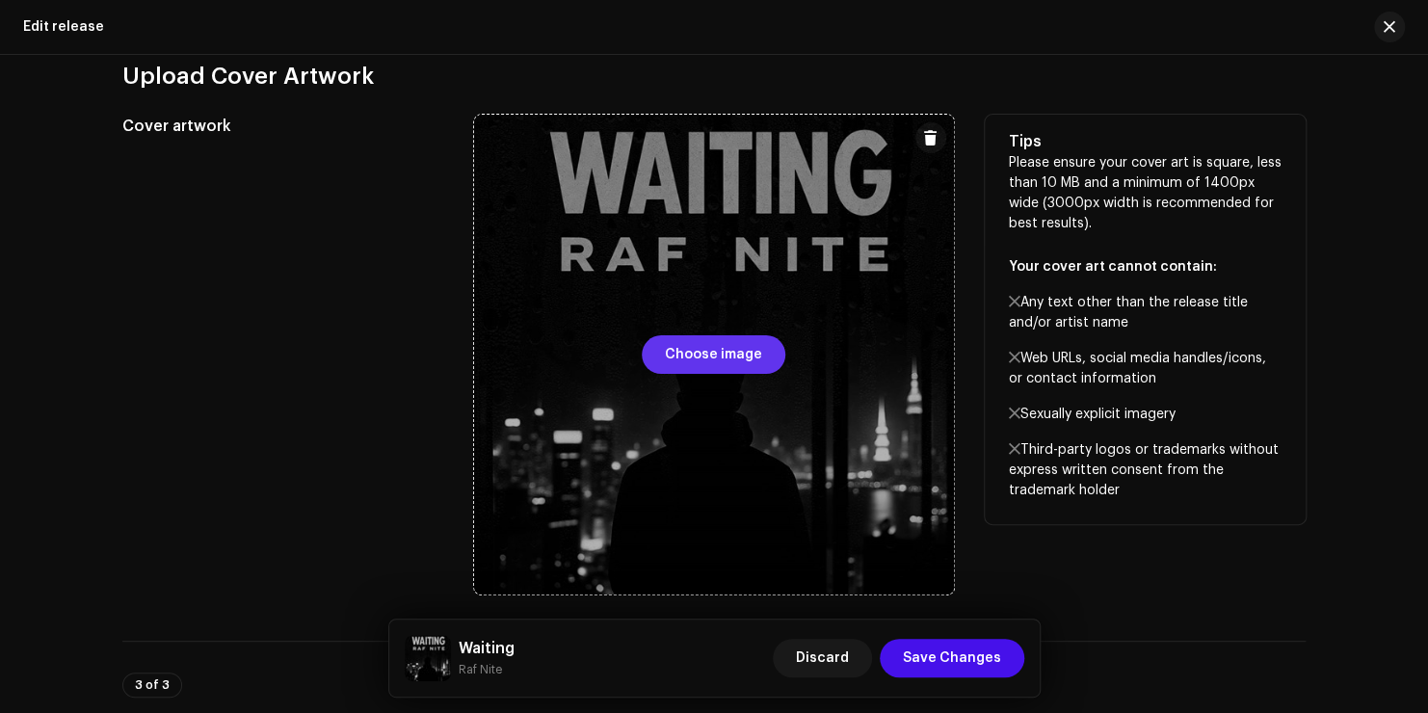
click at [734, 353] on span "Choose image" at bounding box center [713, 354] width 97 height 39
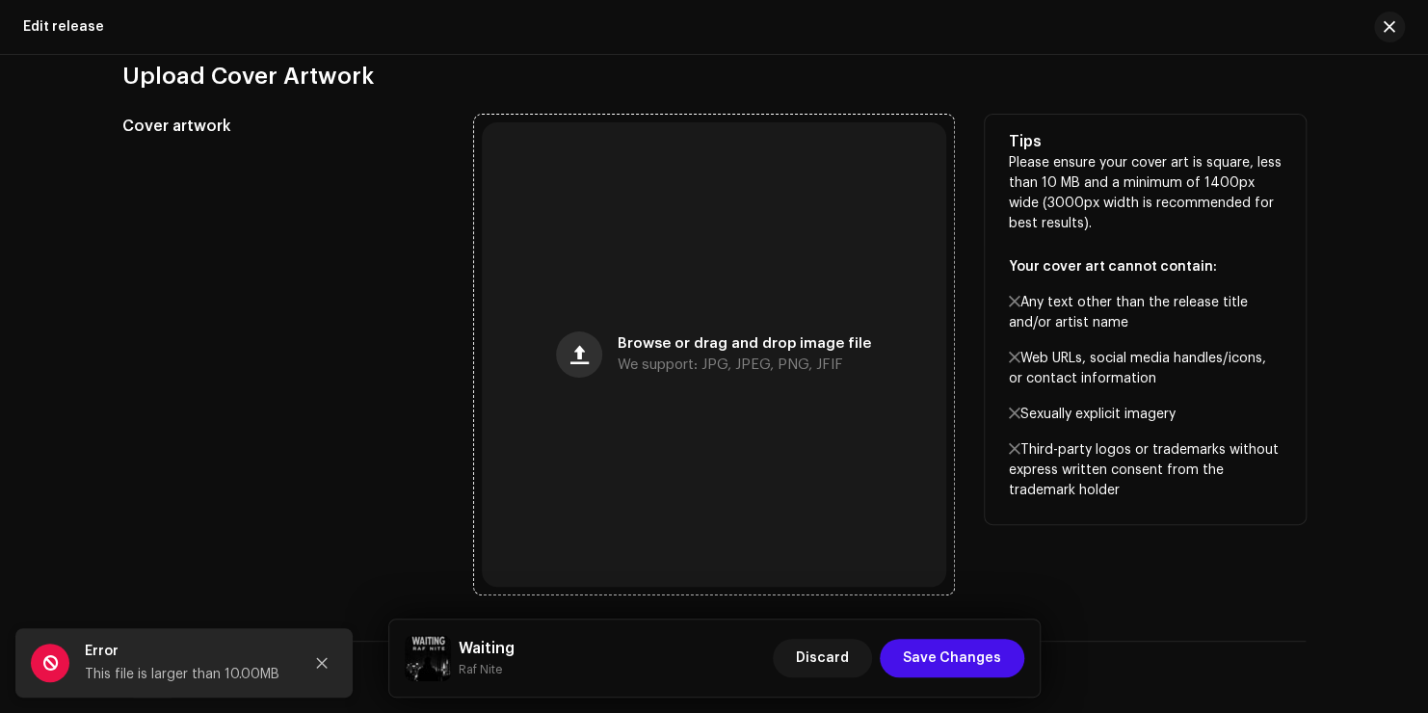
click at [589, 356] on span "button" at bounding box center [580, 354] width 18 height 15
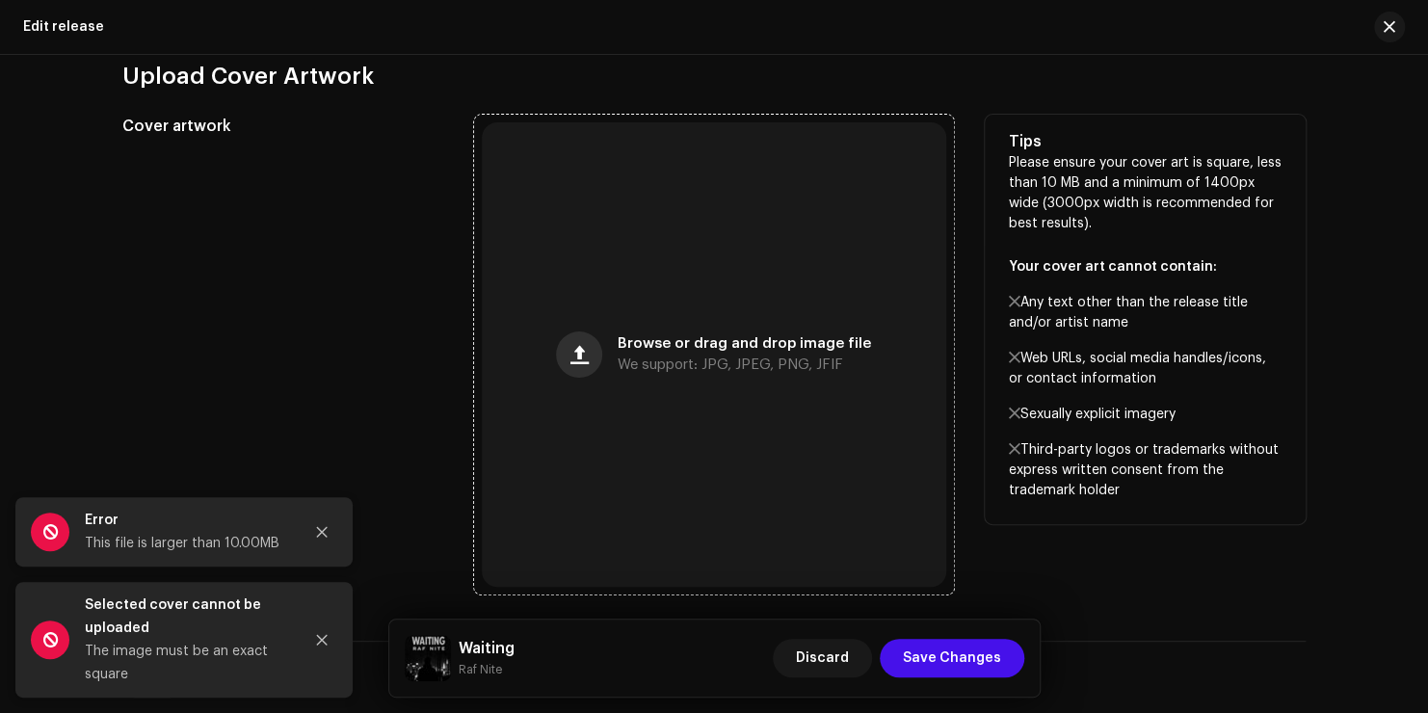
click at [579, 361] on span "button" at bounding box center [580, 354] width 18 height 15
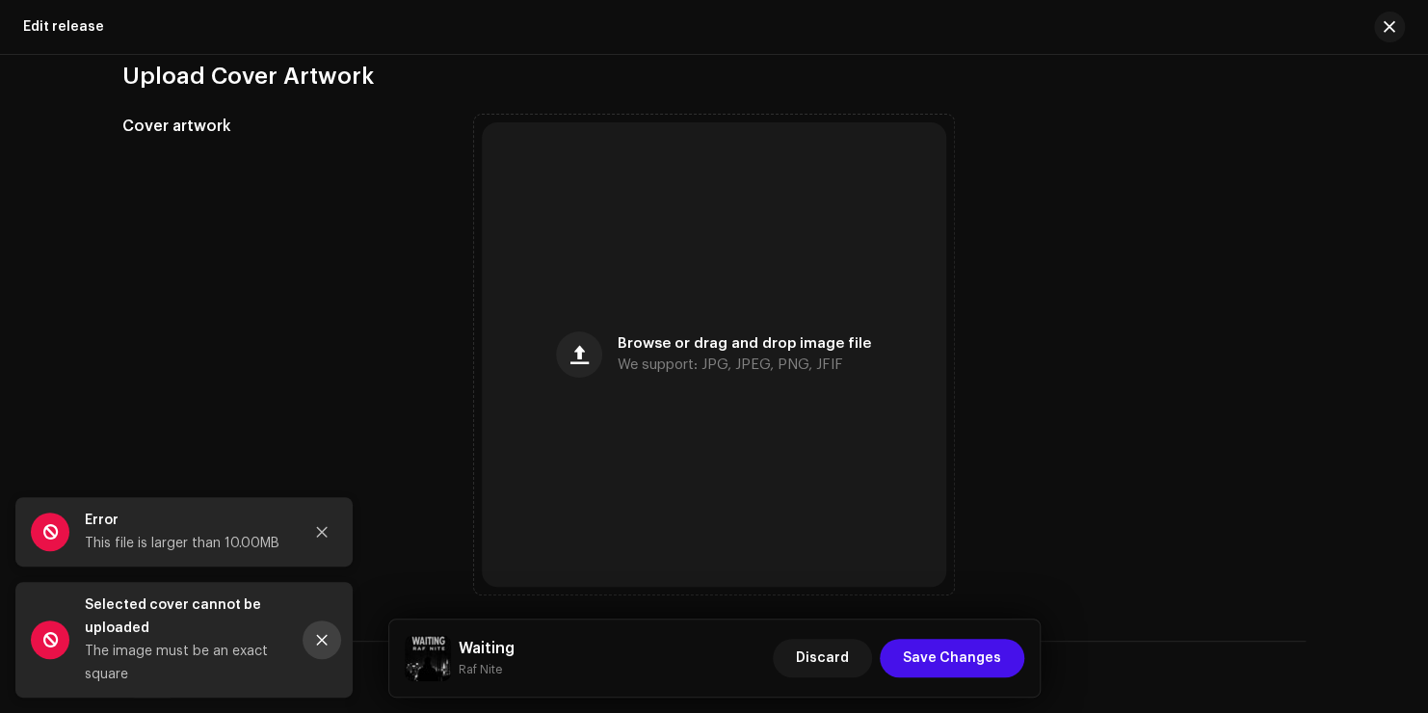
click at [323, 632] on button "Close" at bounding box center [322, 640] width 39 height 39
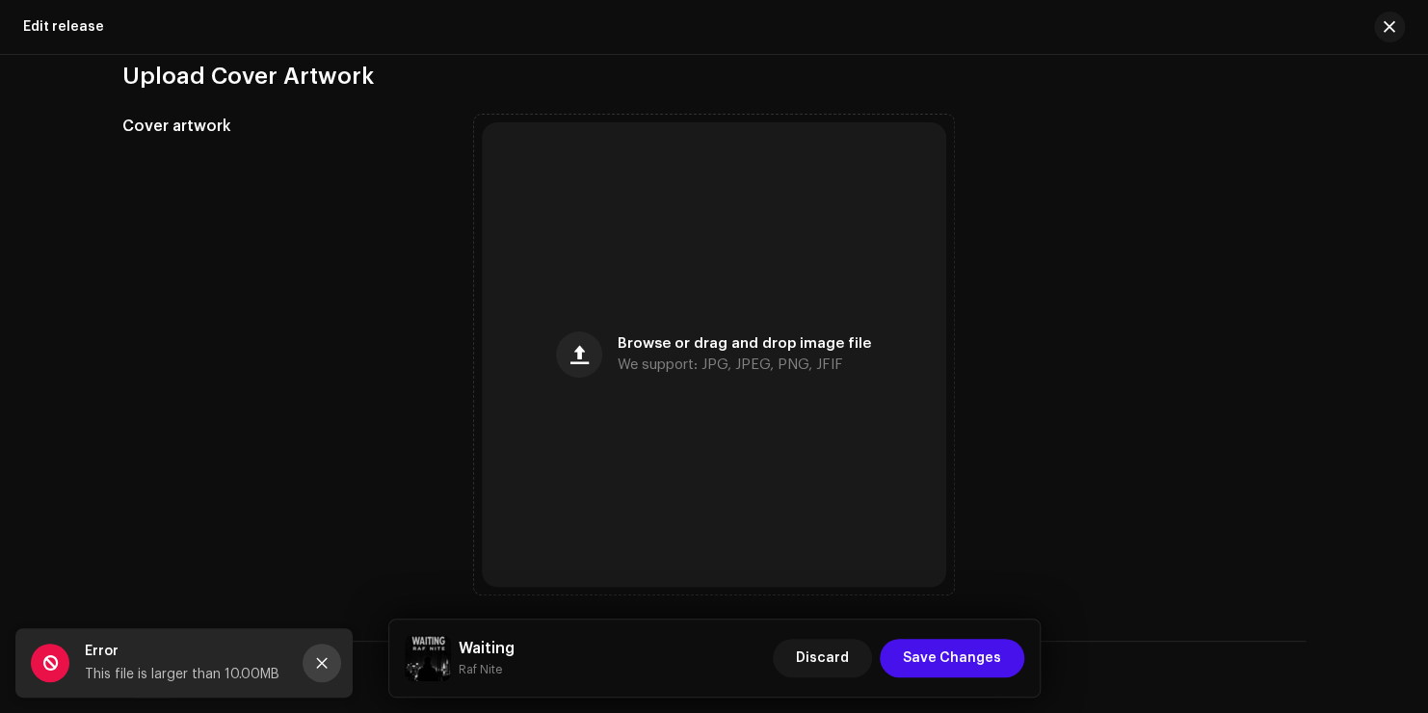
click at [321, 663] on icon "Close" at bounding box center [322, 663] width 11 height 11
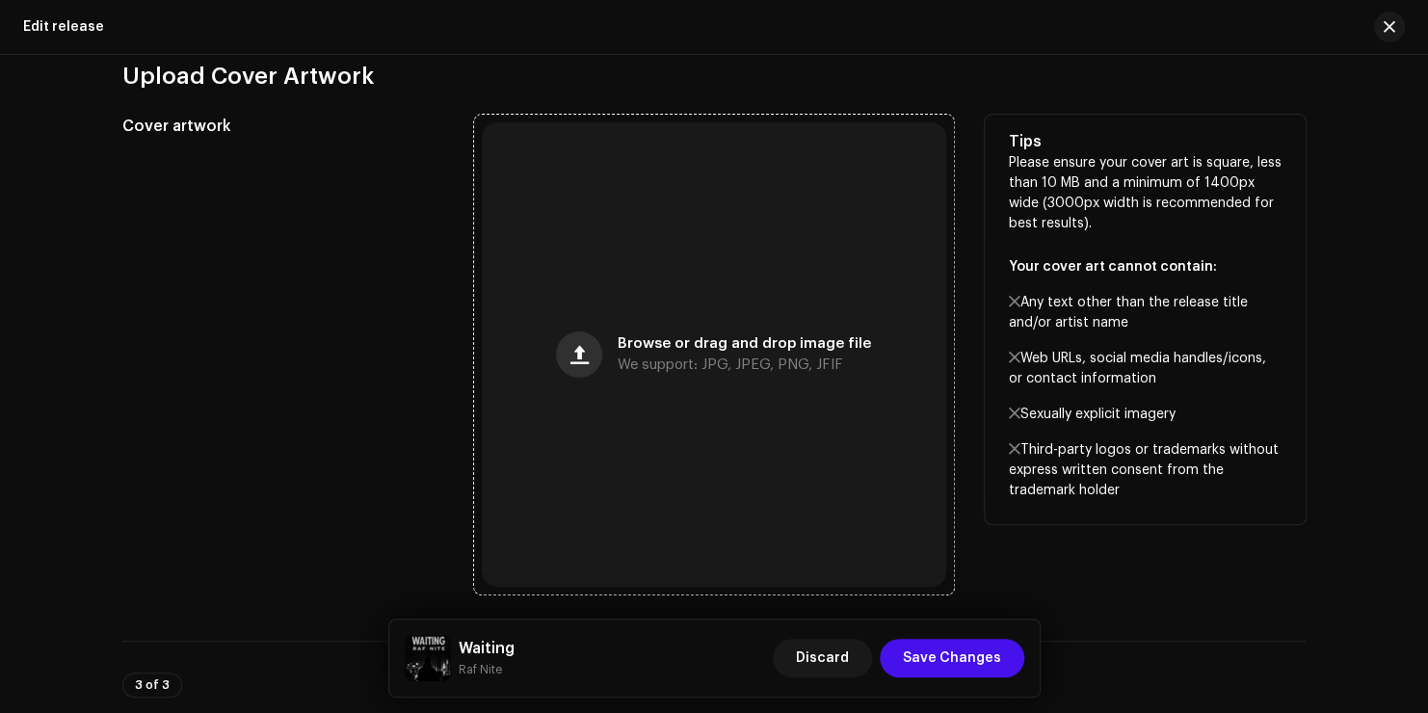
click at [578, 354] on span "button" at bounding box center [580, 354] width 18 height 15
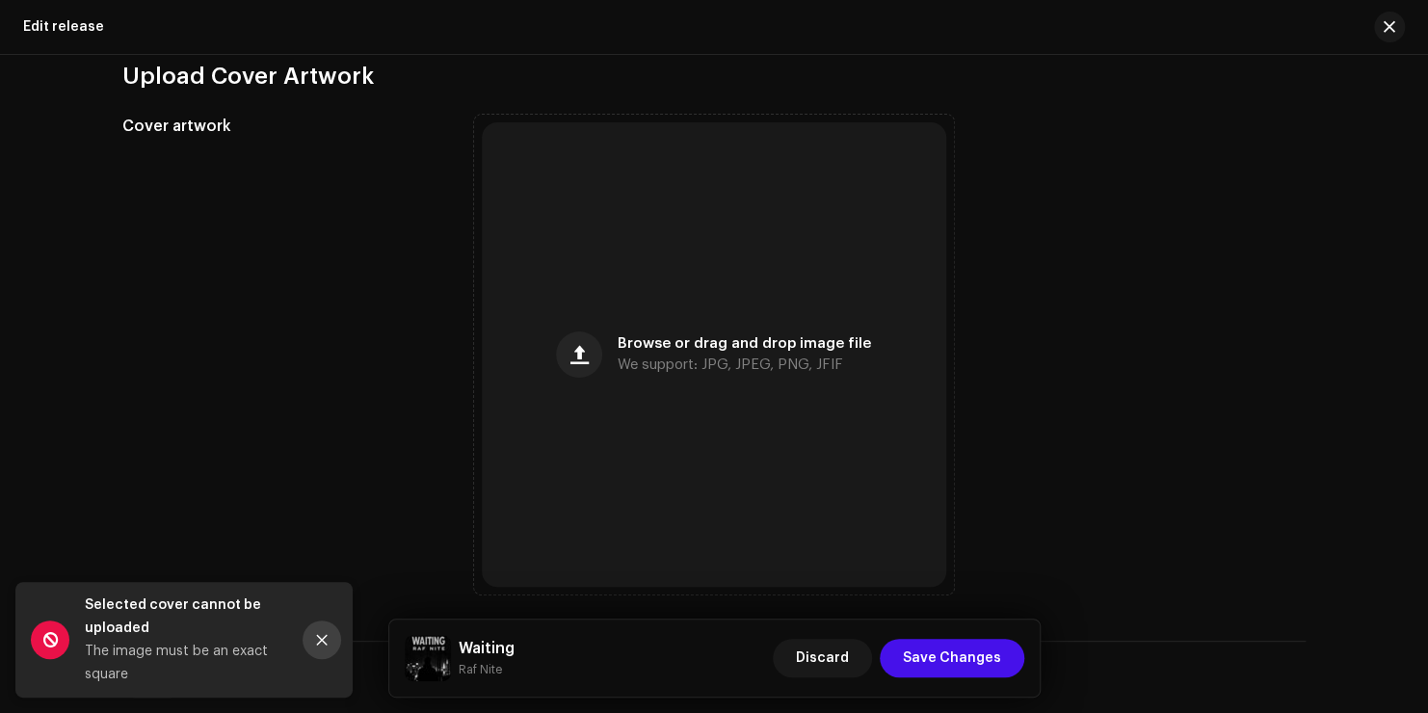
click at [321, 638] on icon "Close" at bounding box center [321, 639] width 13 height 13
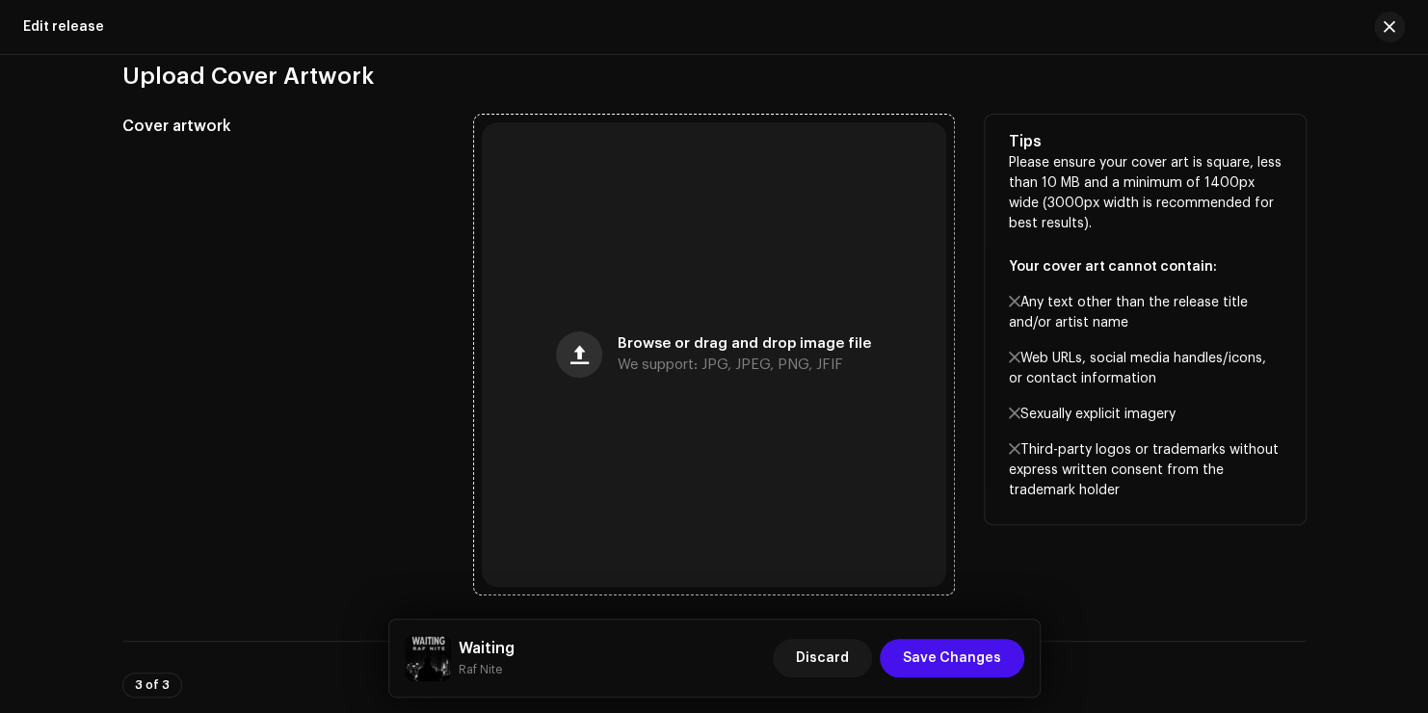
click at [574, 359] on span "button" at bounding box center [580, 354] width 18 height 15
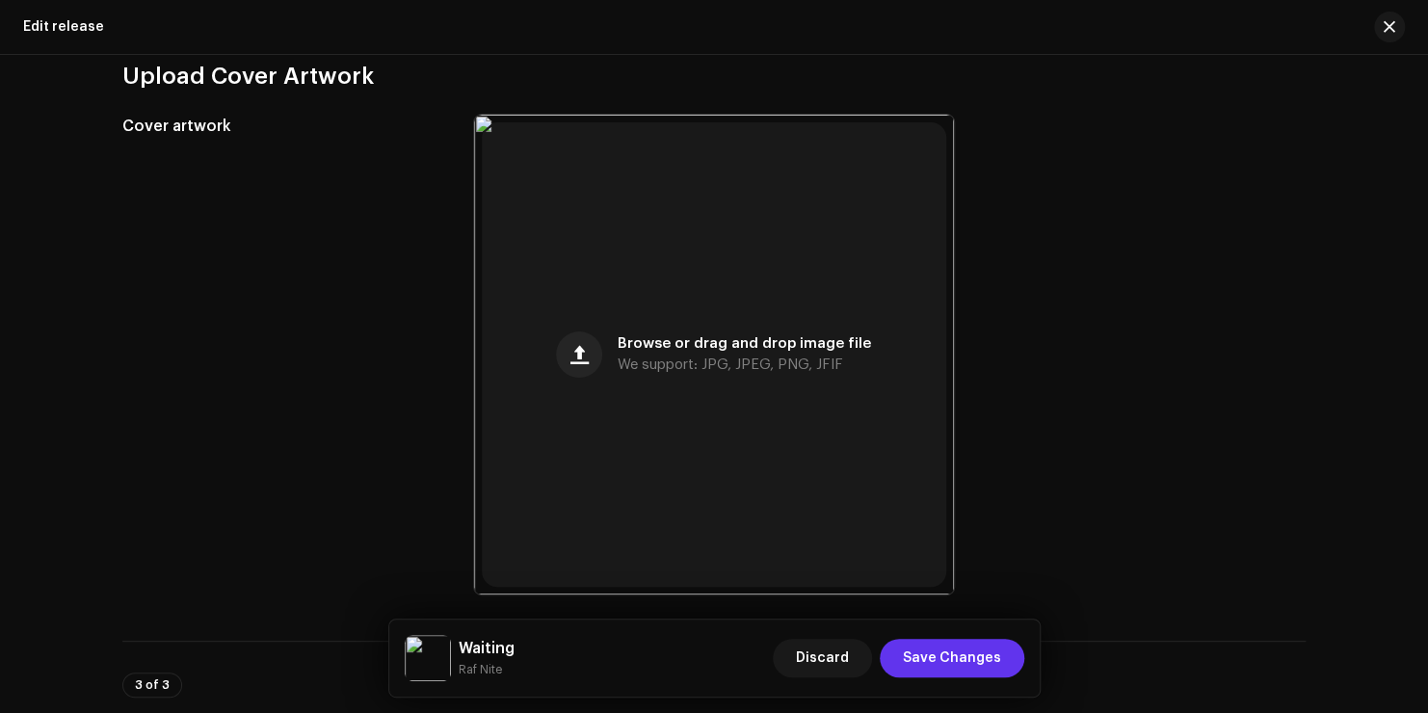
click at [976, 655] on span "Save Changes" at bounding box center [952, 658] width 98 height 39
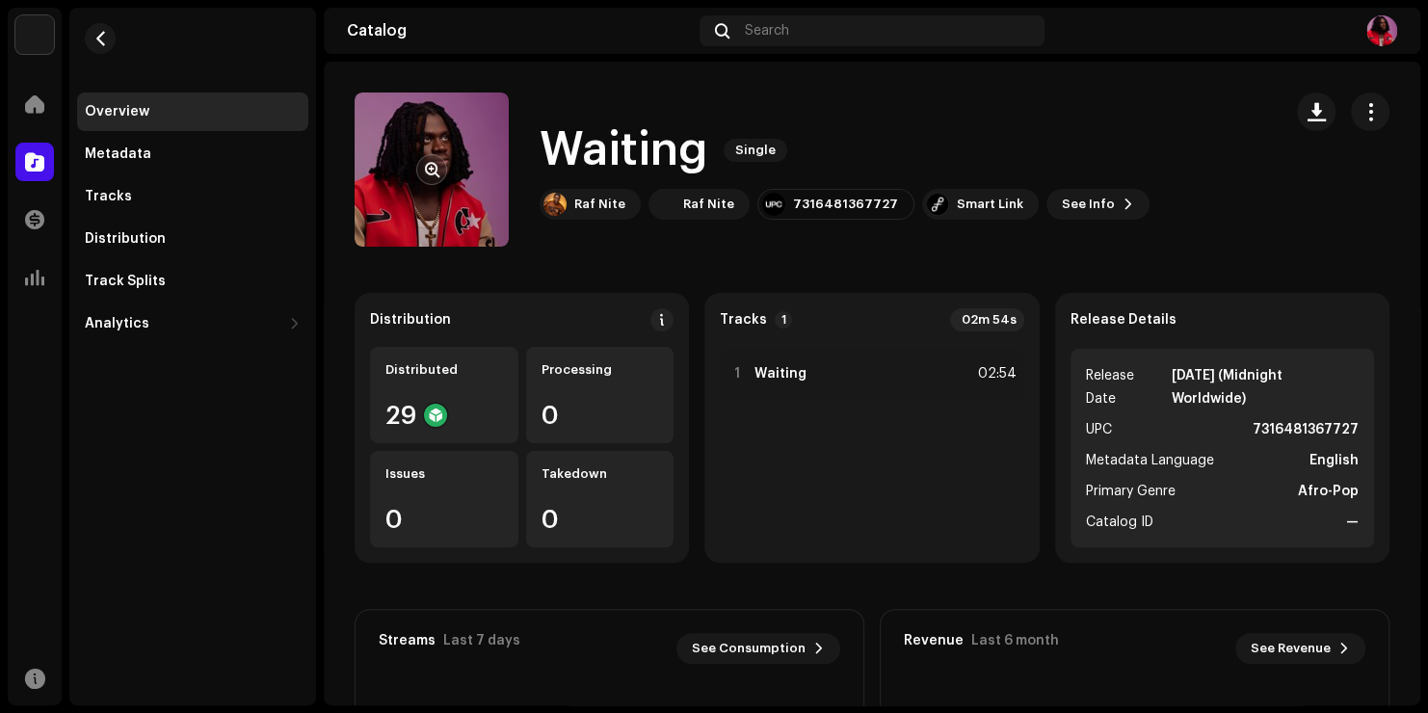
click at [475, 201] on re-a-cover at bounding box center [432, 170] width 154 height 154
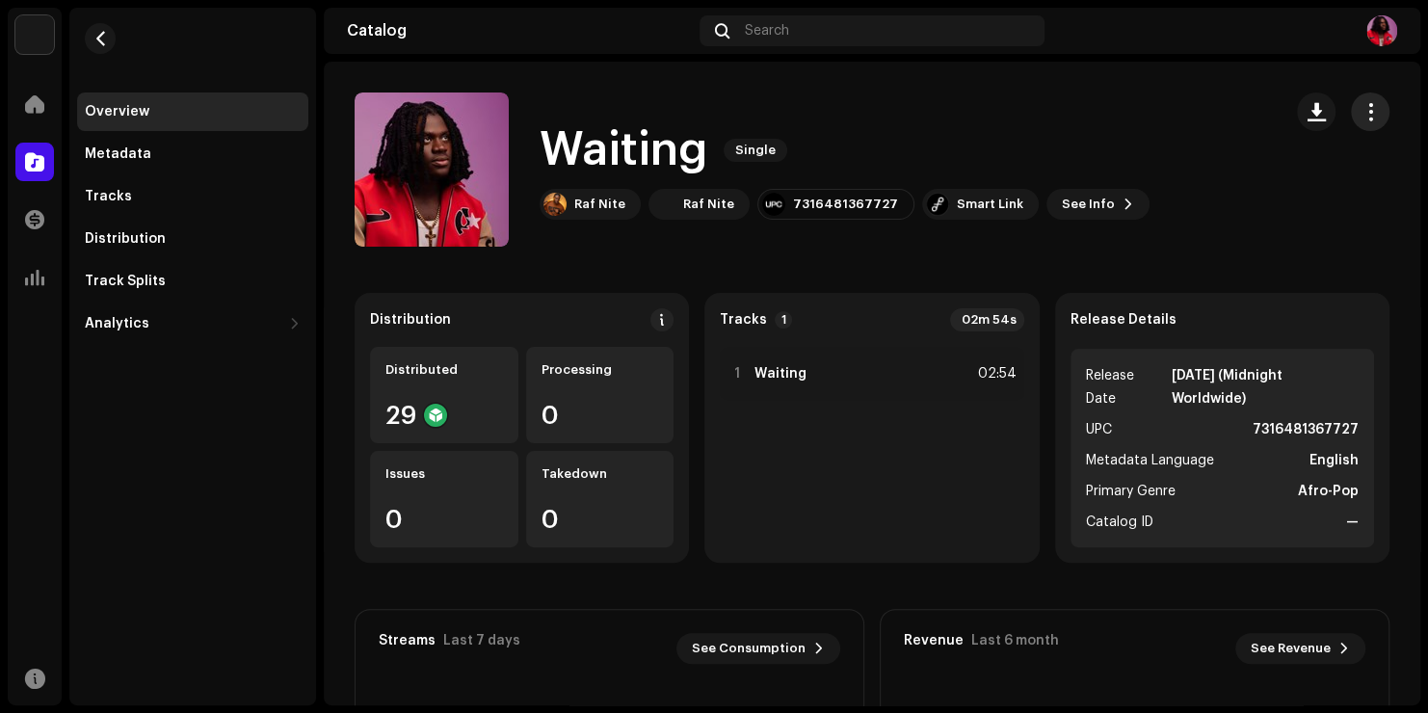
click at [1372, 120] on button "button" at bounding box center [1370, 112] width 39 height 39
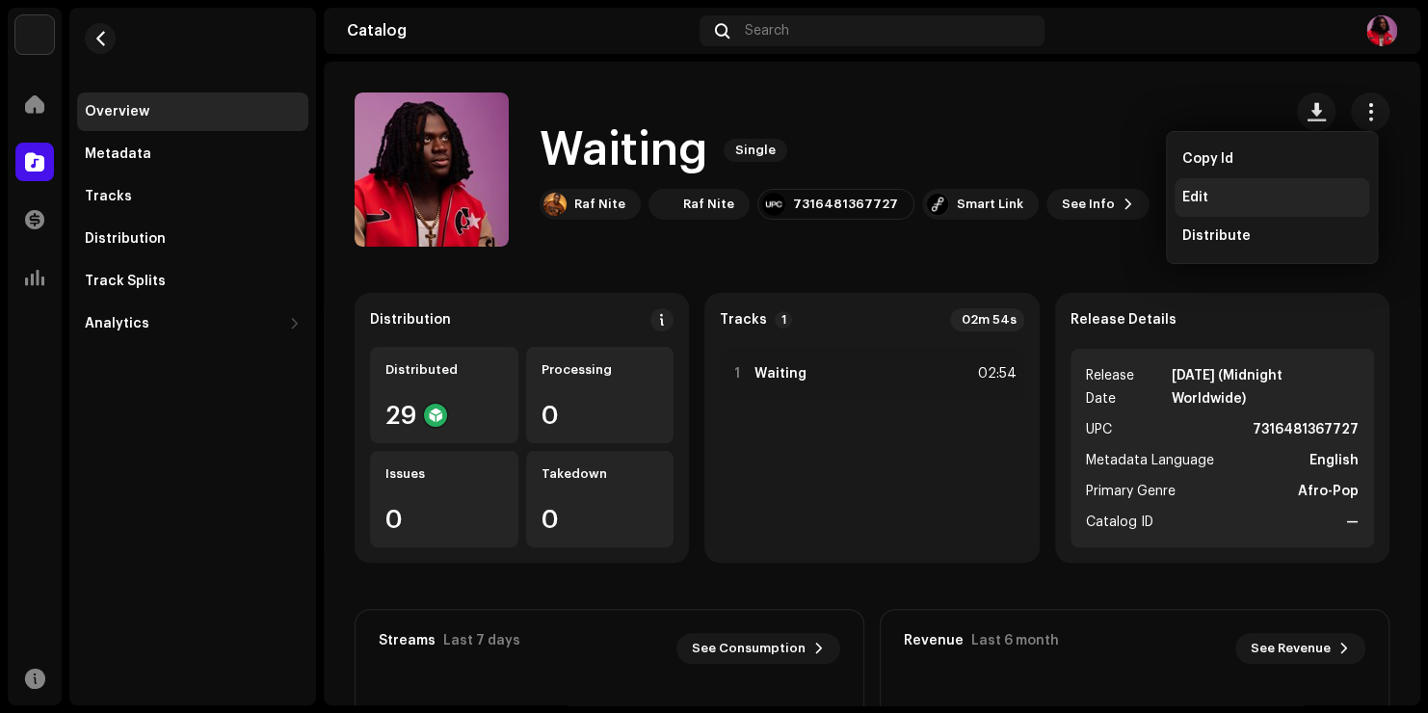
click at [1203, 191] on span "Edit" at bounding box center [1196, 197] width 26 height 15
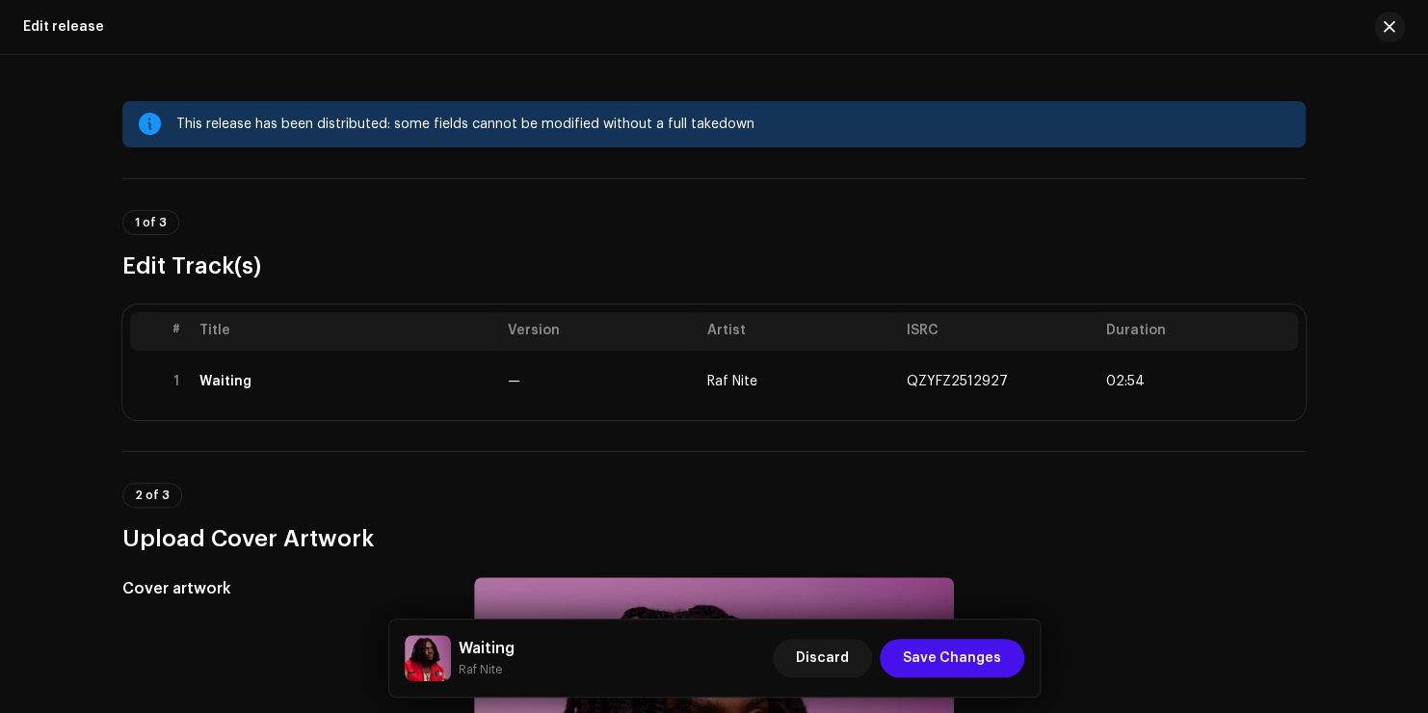
click at [1054, 502] on div "2 of 3 Upload Cover Artwork" at bounding box center [714, 518] width 1184 height 71
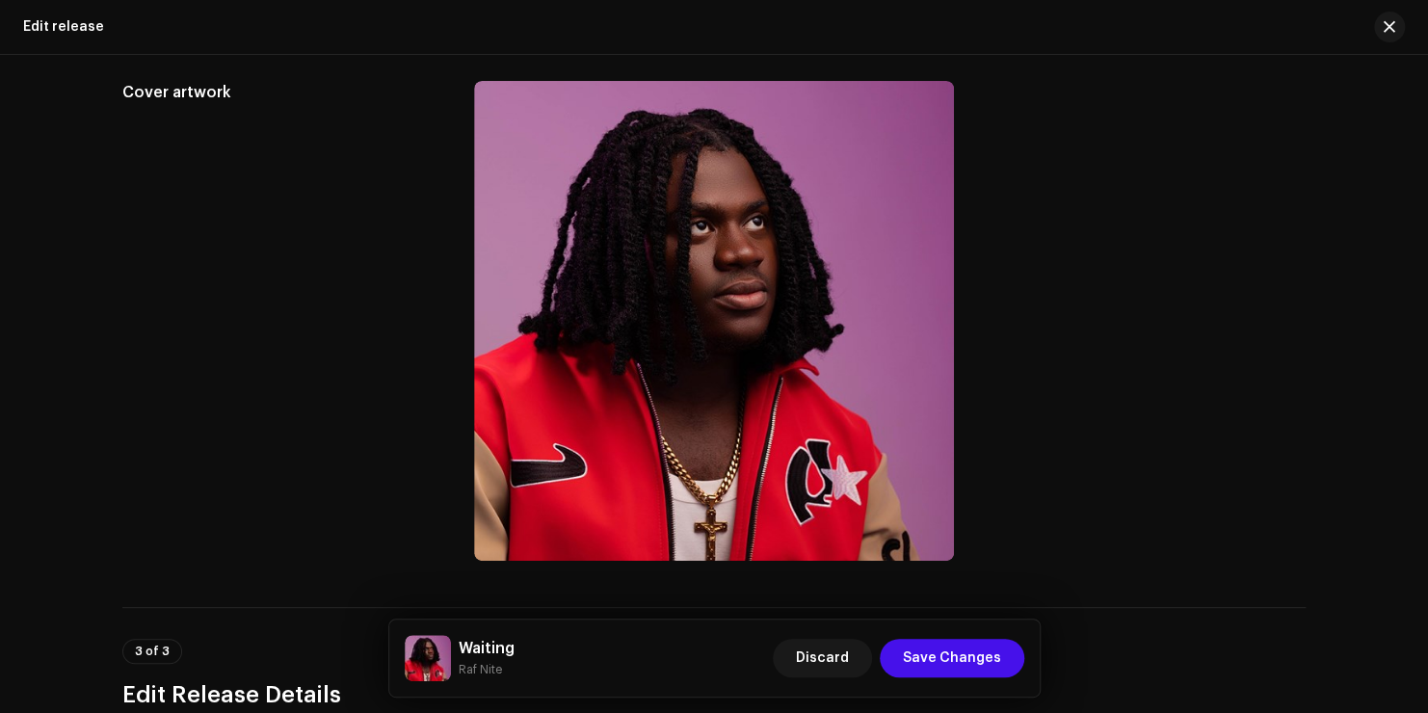
scroll to position [501, 0]
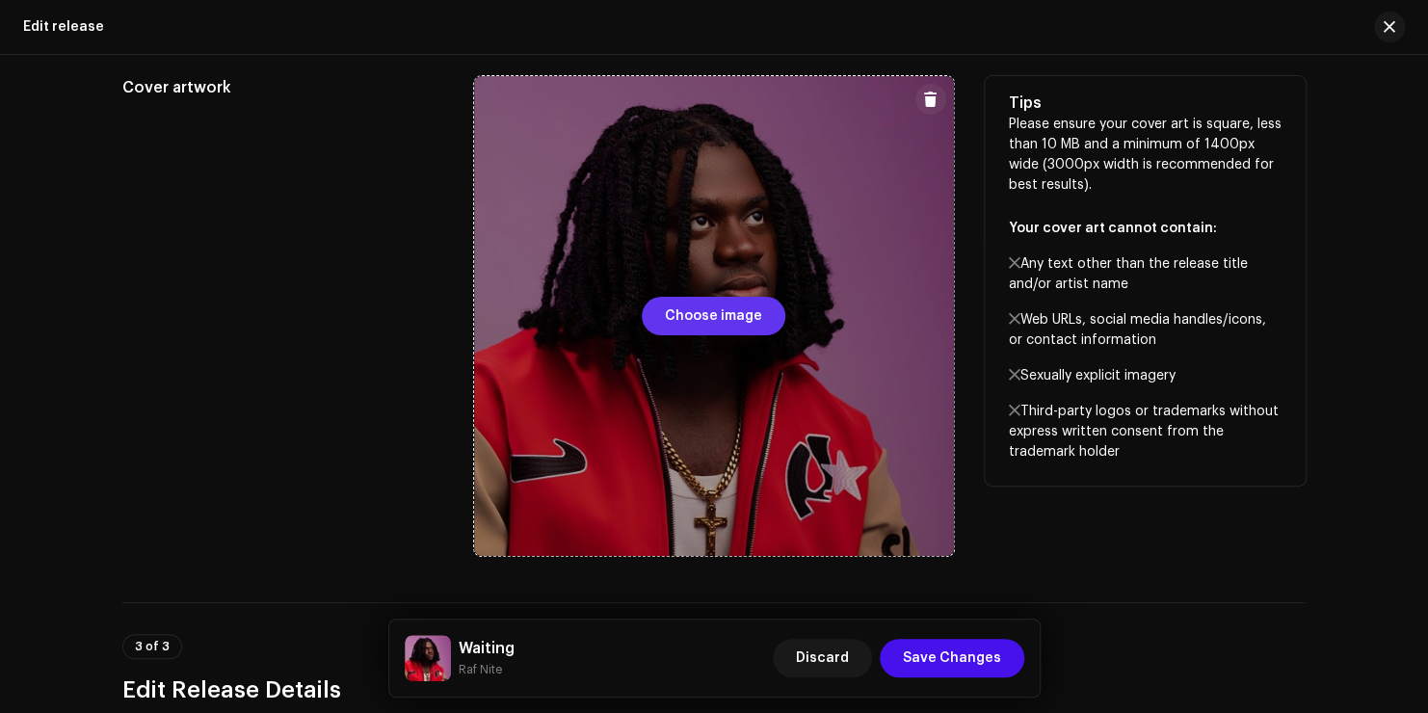
click at [746, 315] on span "Choose image" at bounding box center [713, 316] width 97 height 39
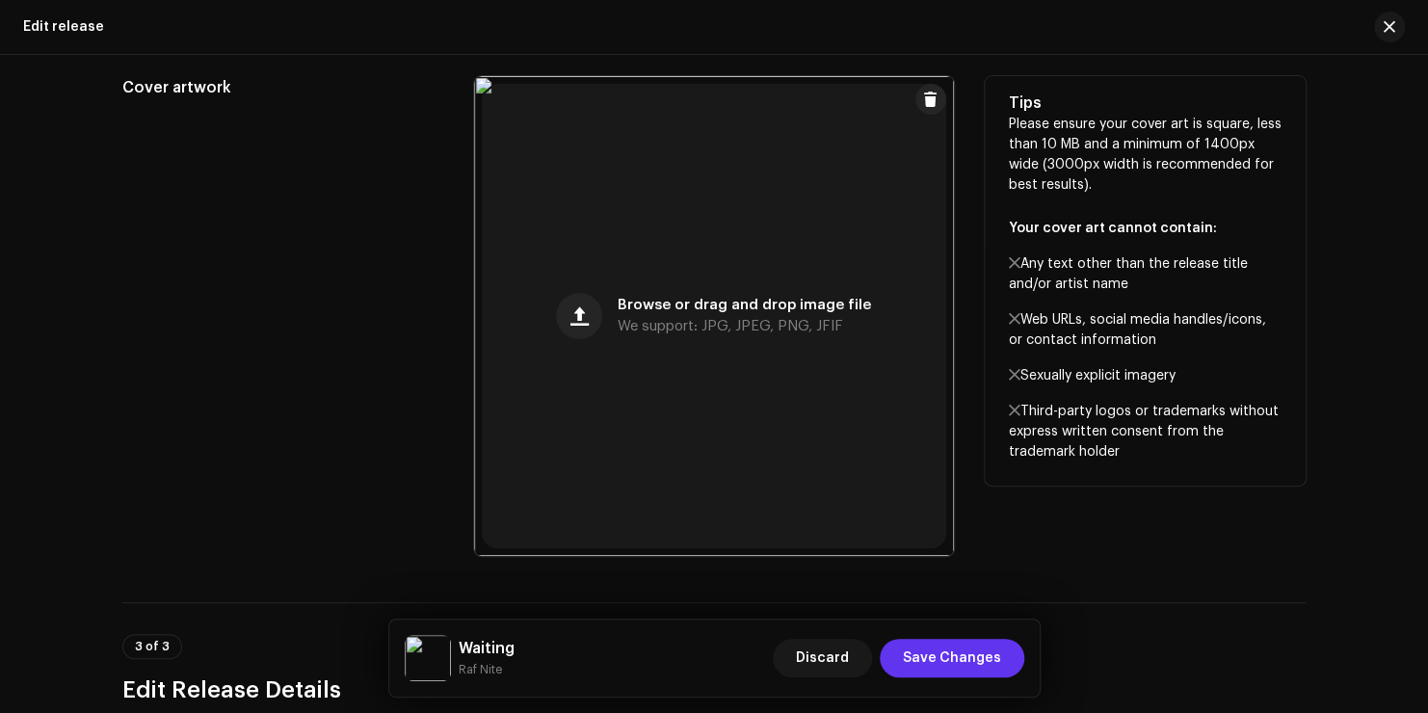
click at [953, 655] on span "Save Changes" at bounding box center [952, 658] width 98 height 39
